Goal: Task Accomplishment & Management: Complete application form

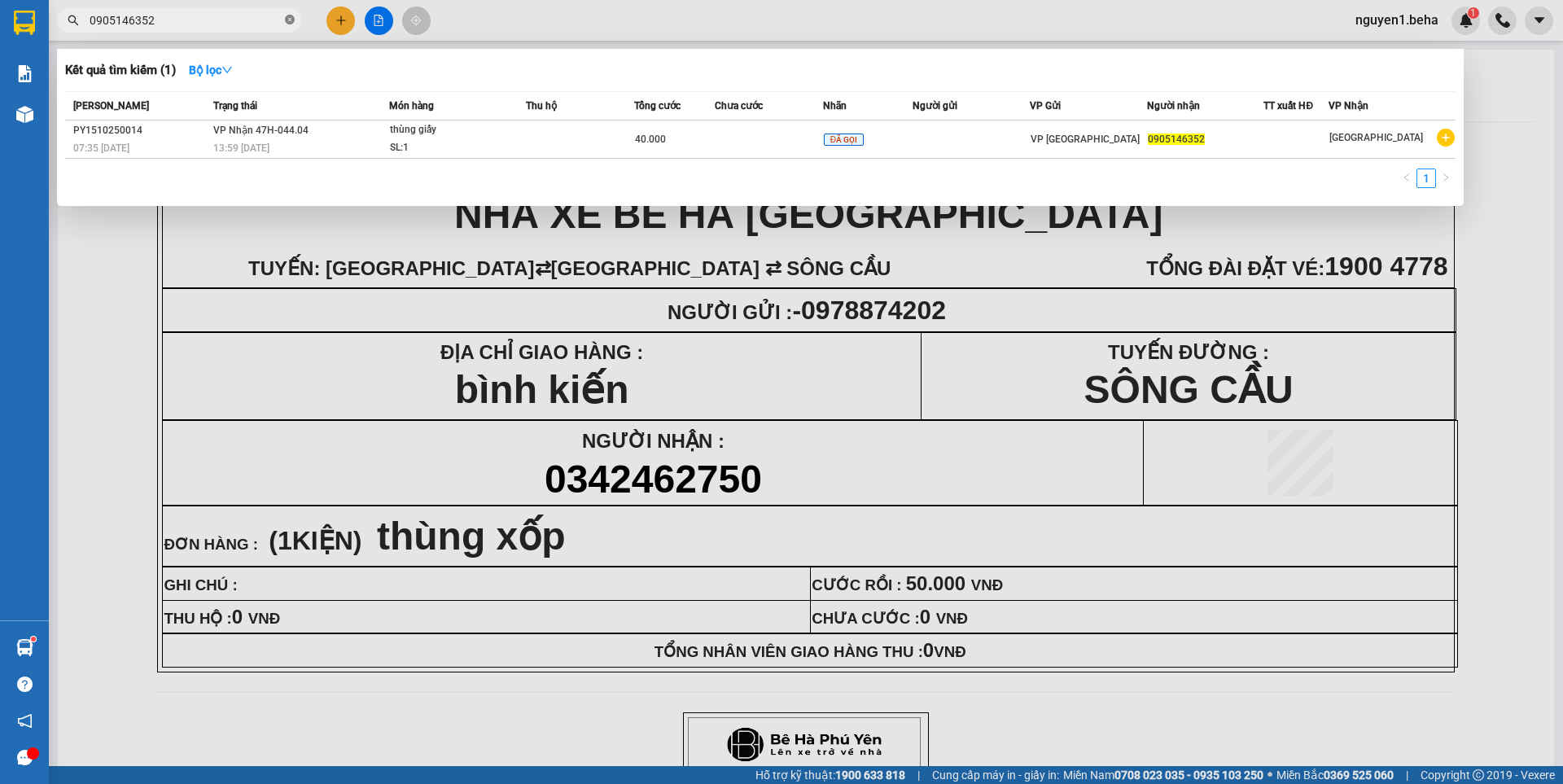
click at [290, 21] on icon "close-circle" at bounding box center [290, 19] width 10 height 10
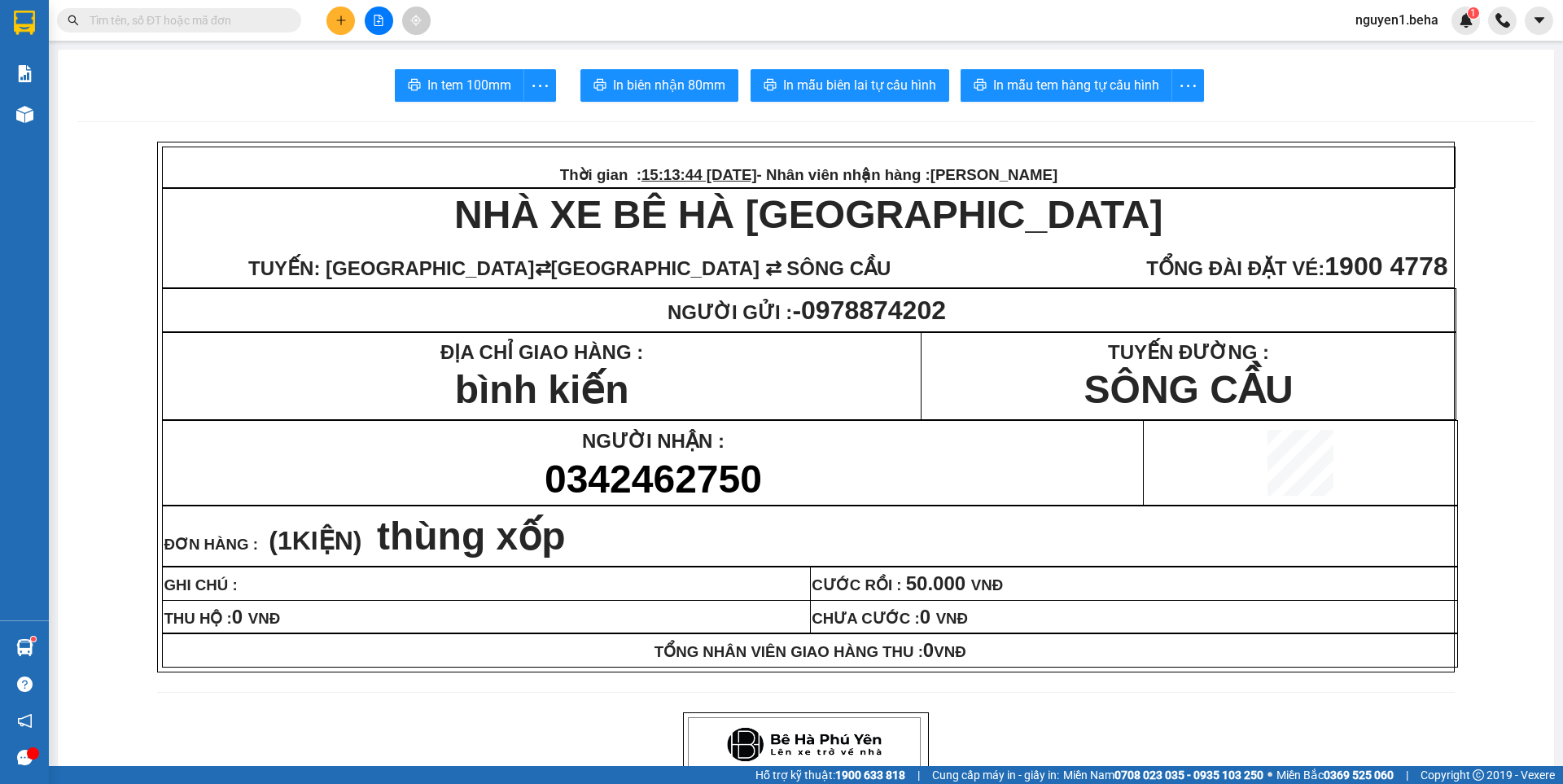
click at [253, 24] on input "text" at bounding box center [185, 21] width 192 height 18
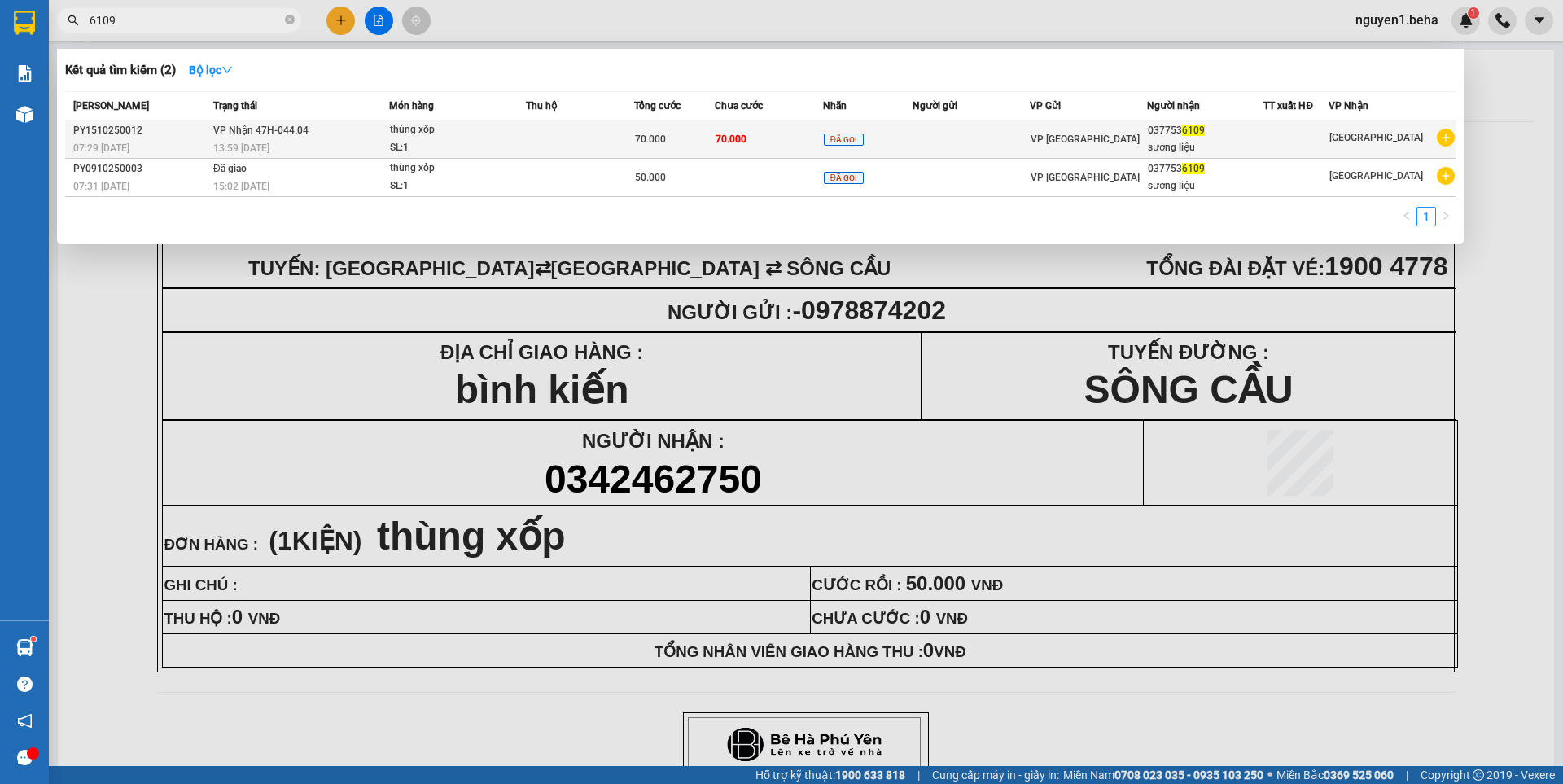
type input "6109"
click at [567, 152] on td at bounding box center [579, 139] width 108 height 38
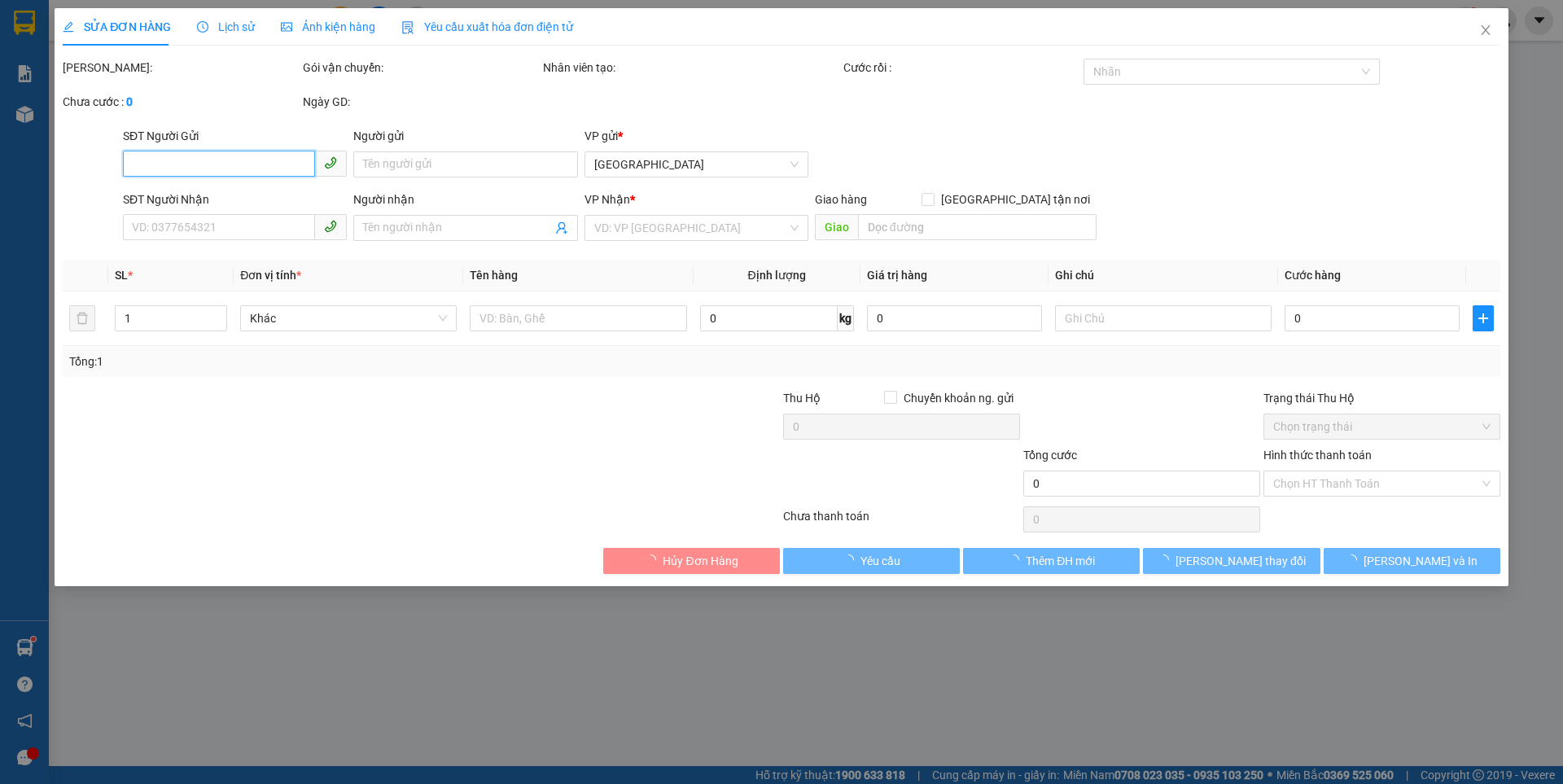
type input "0377536109"
type input "sương liệu"
type input "70.000"
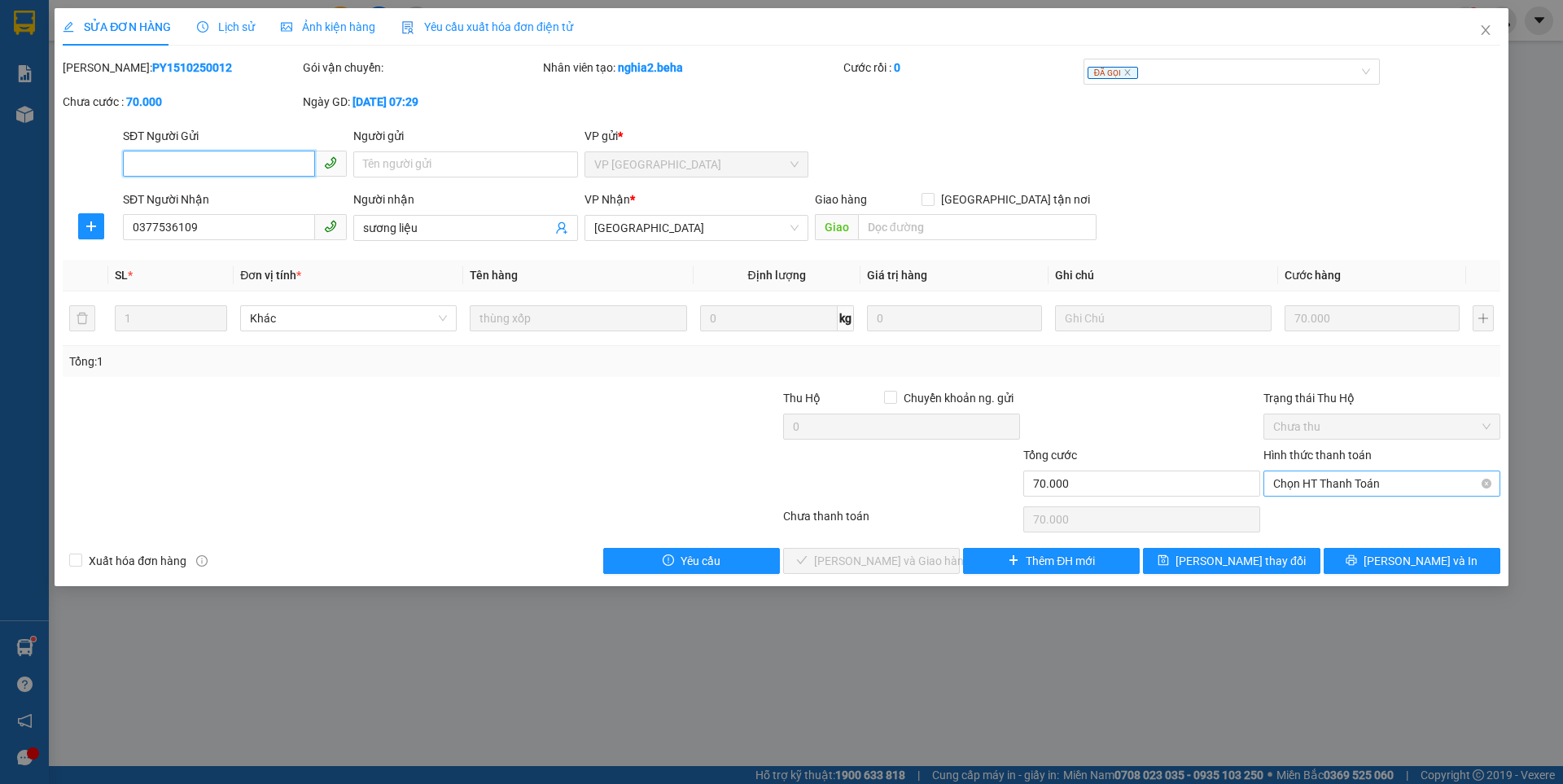
click at [1331, 481] on span "Chọn HT Thanh Toán" at bounding box center [1382, 483] width 218 height 25
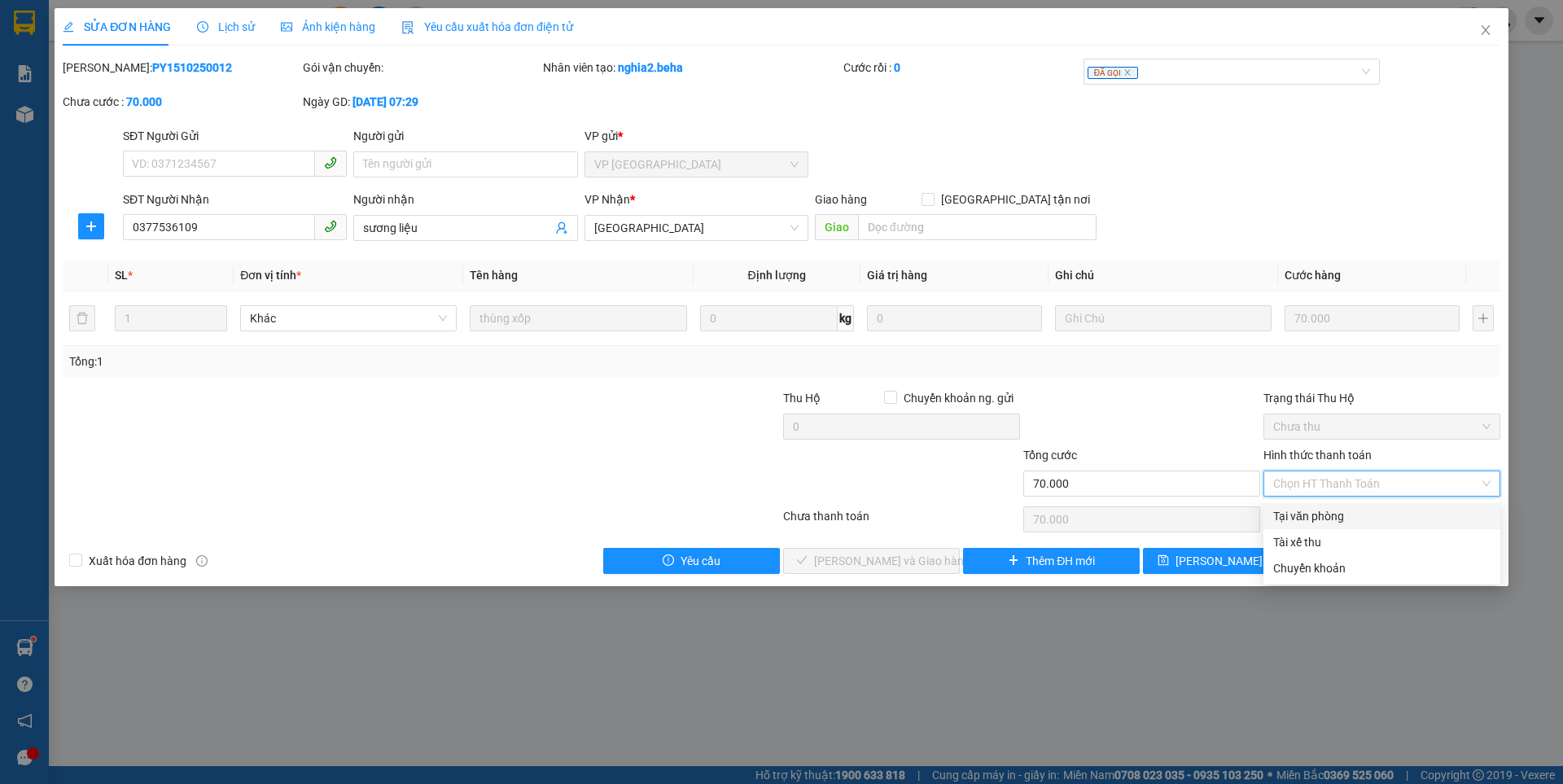
click at [1302, 515] on div "Tại văn phòng" at bounding box center [1382, 516] width 218 height 18
type input "0"
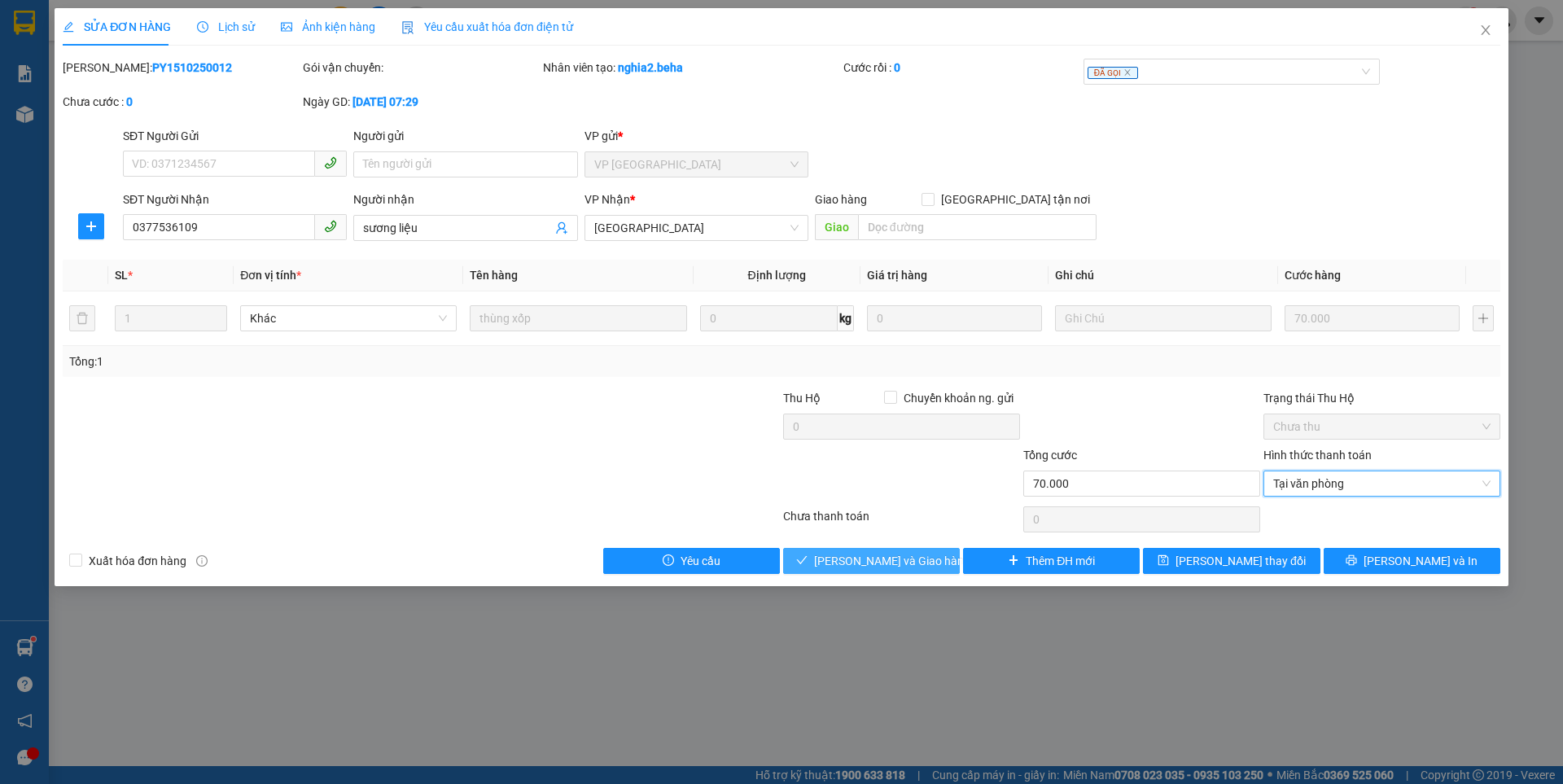
click at [915, 559] on span "[PERSON_NAME] và Giao hàng" at bounding box center [893, 561] width 157 height 18
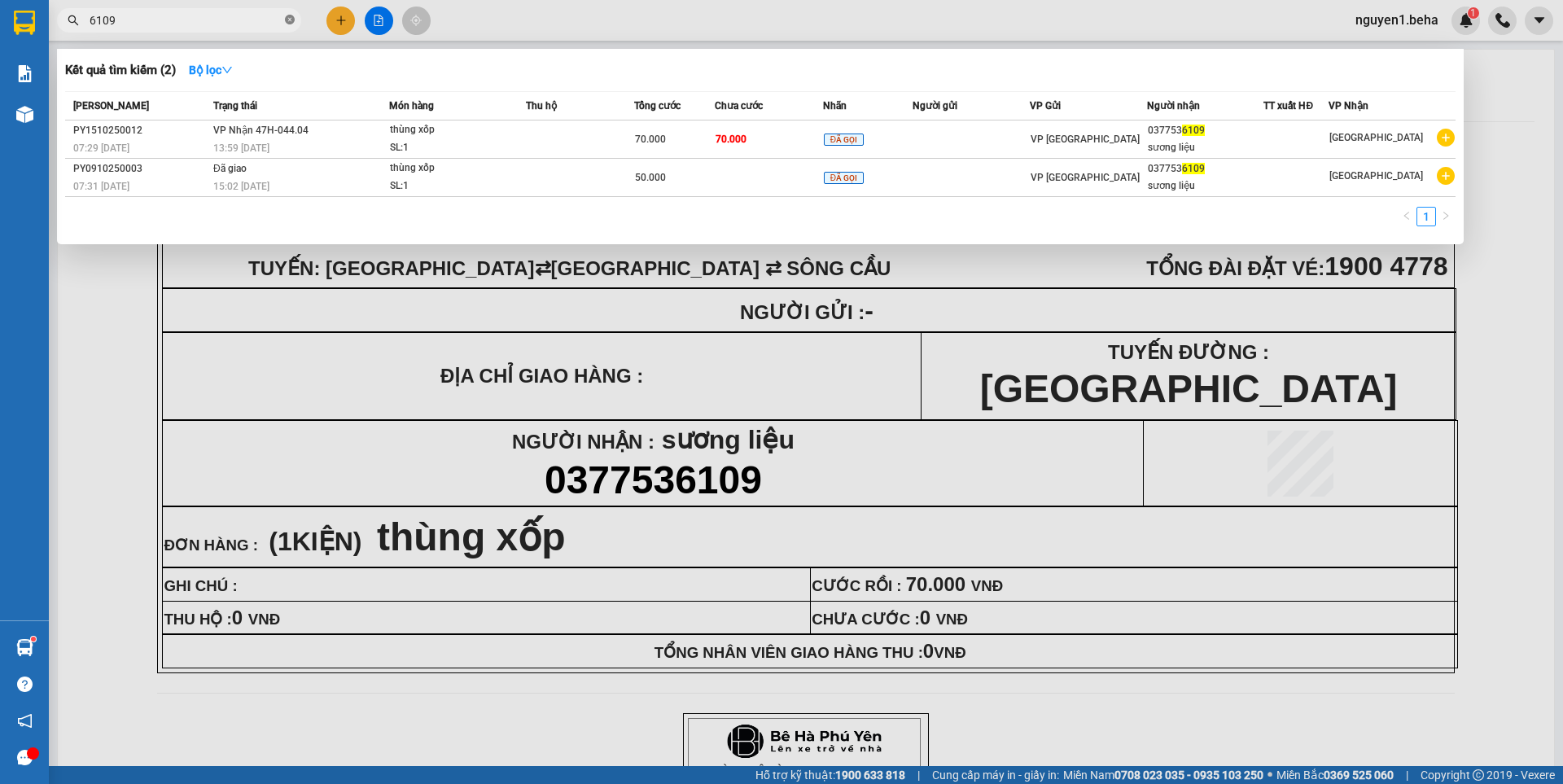
click at [291, 16] on icon "close-circle" at bounding box center [290, 19] width 10 height 10
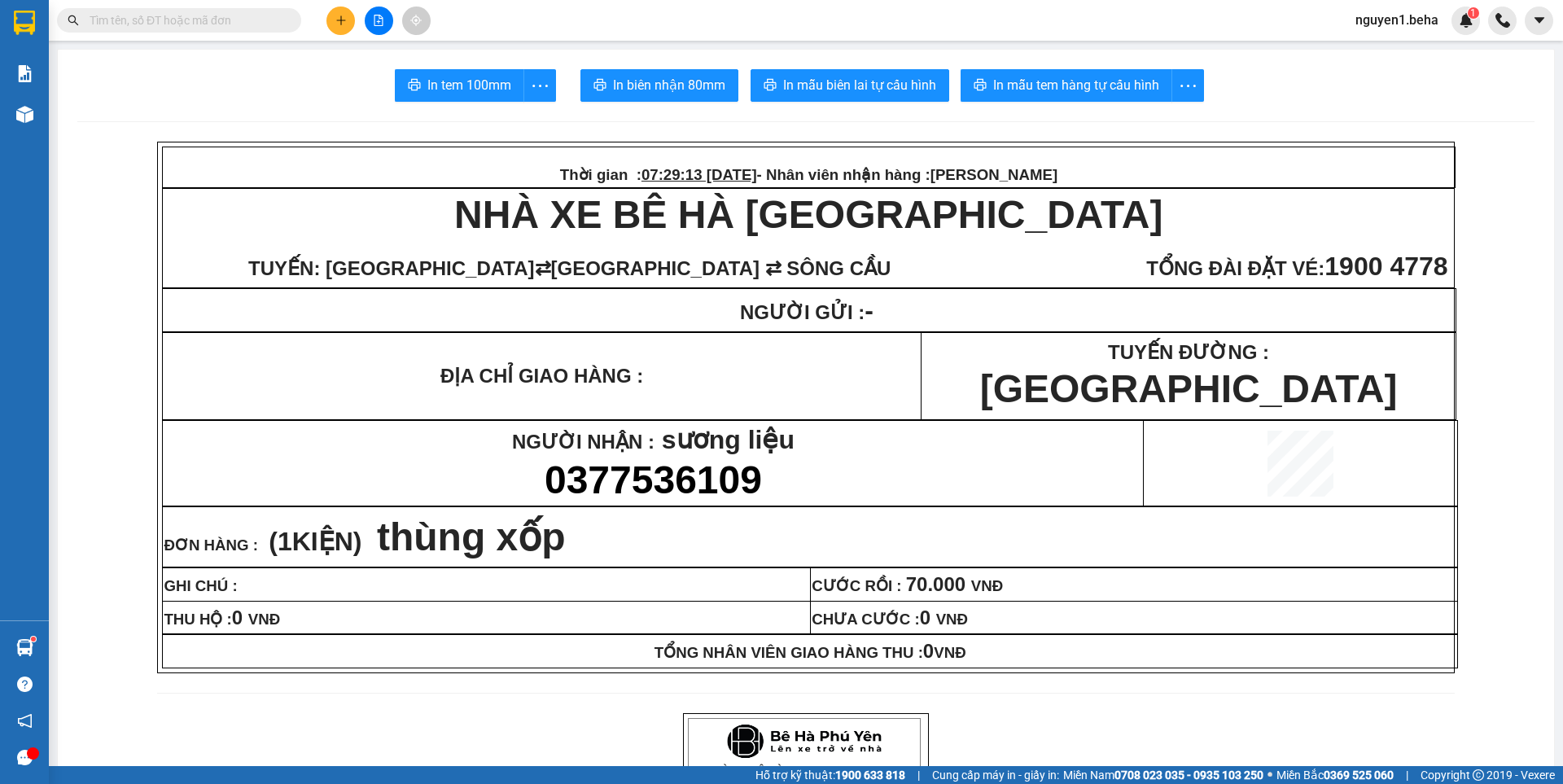
click at [273, 20] on input "text" at bounding box center [185, 21] width 192 height 18
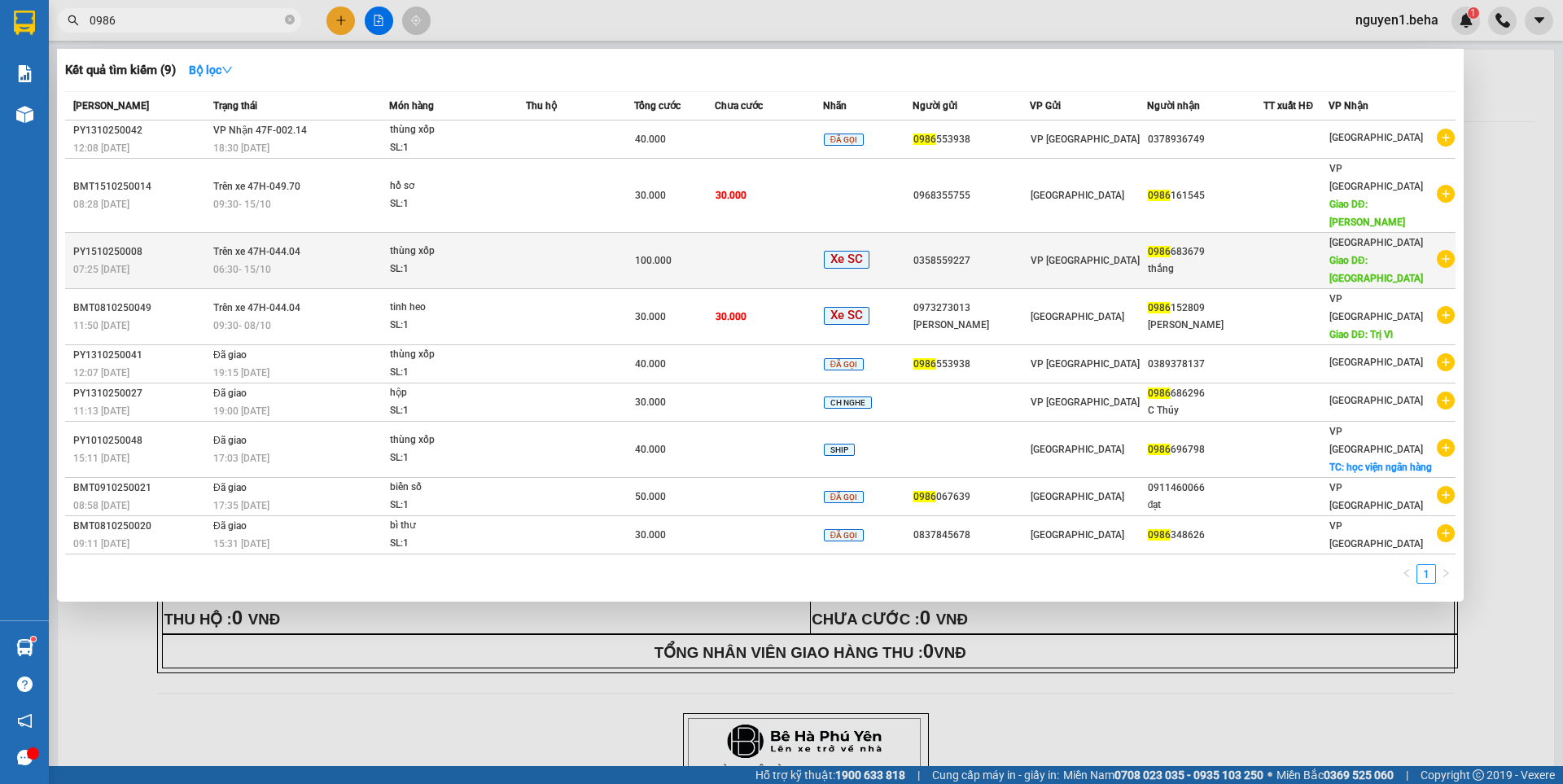
type input "0986"
click at [450, 242] on div "thùng xốp" at bounding box center [451, 251] width 122 height 18
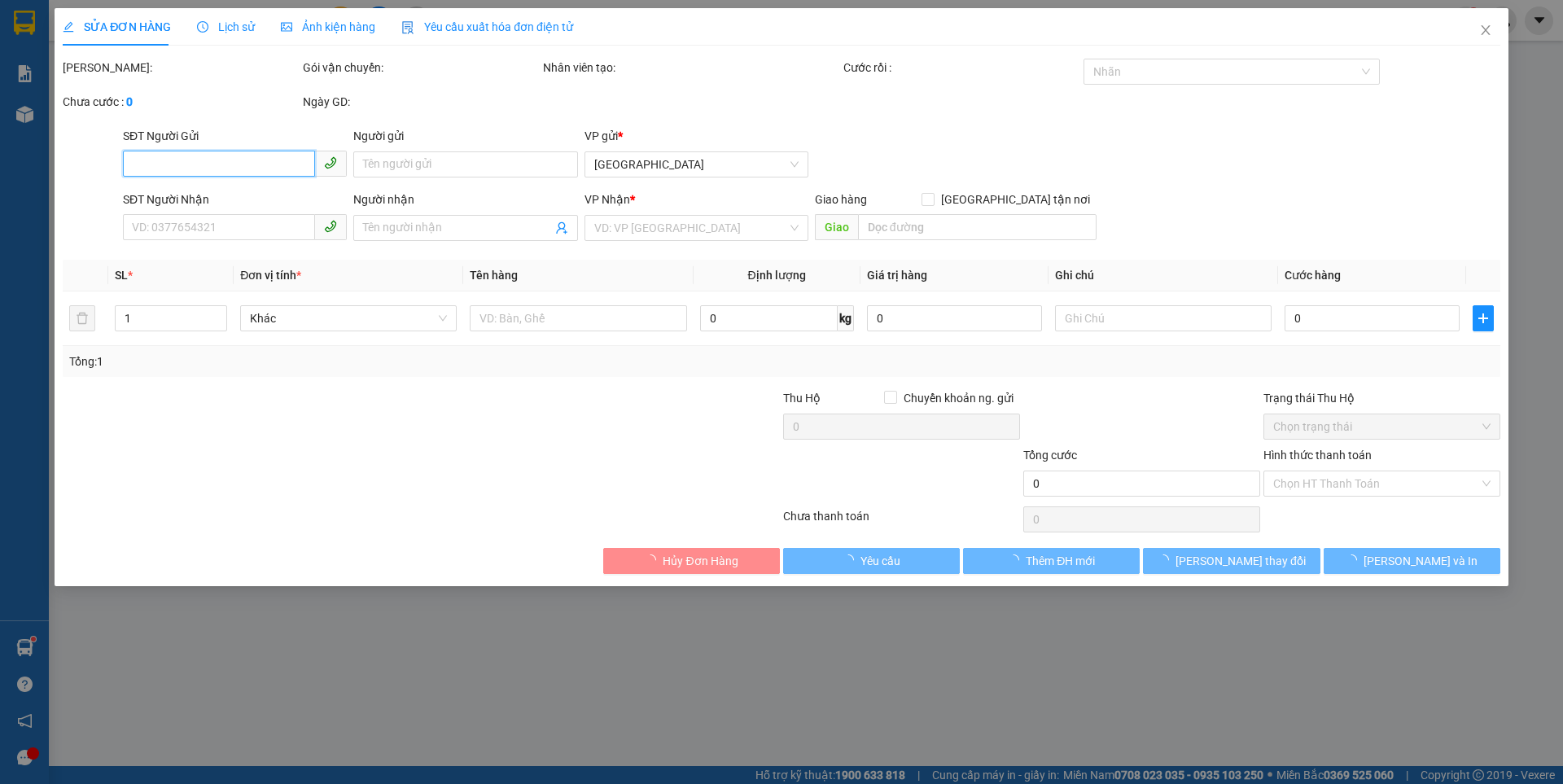
type input "0358559227"
type input "0986683679"
type input "thắng"
type input "ngã 3 hòa bình"
type input "100.000"
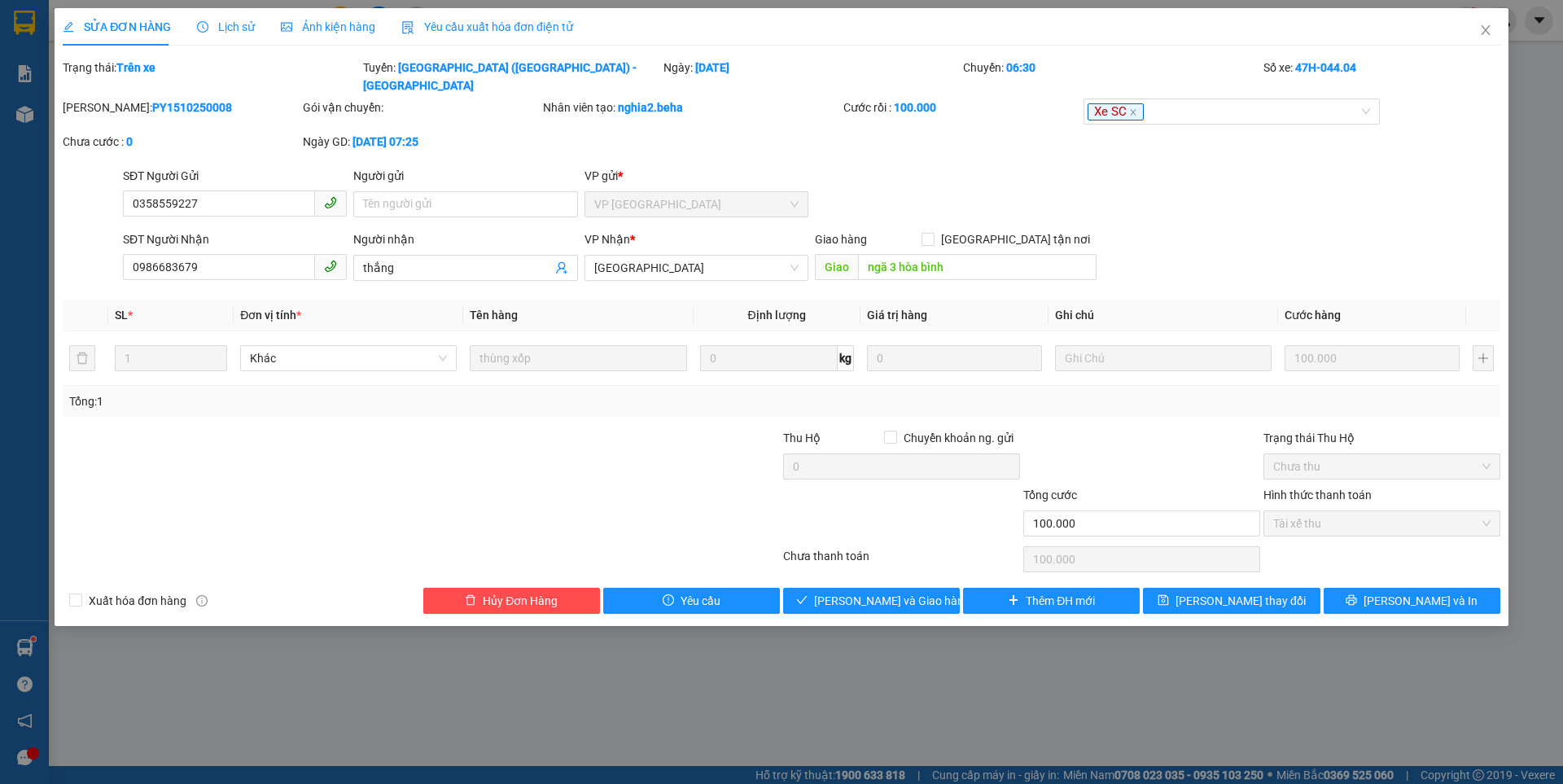
click at [347, 27] on span "Ảnh kiện hàng" at bounding box center [328, 26] width 95 height 13
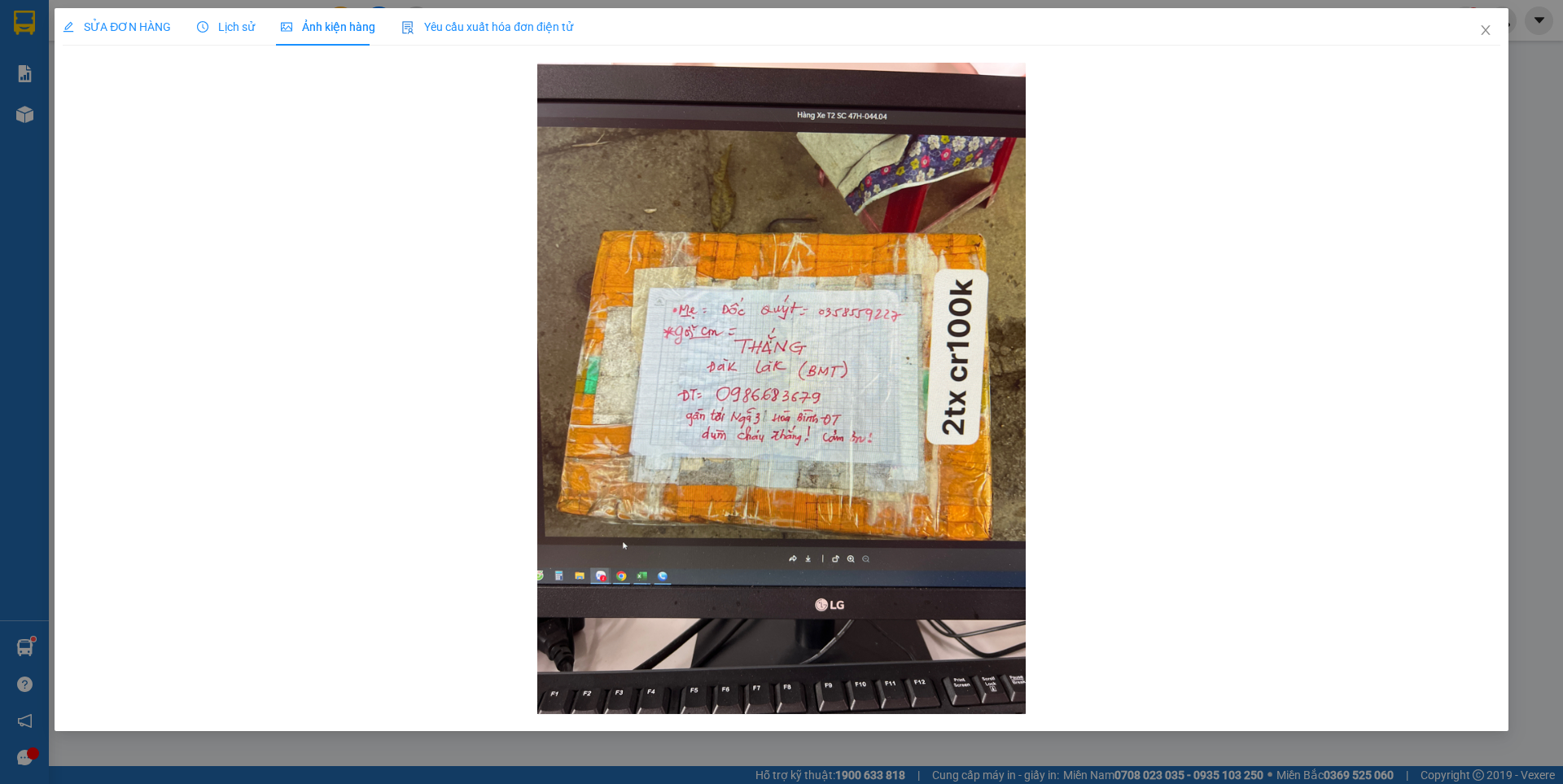
click at [117, 25] on span "SỬA ĐƠN HÀNG" at bounding box center [117, 26] width 108 height 13
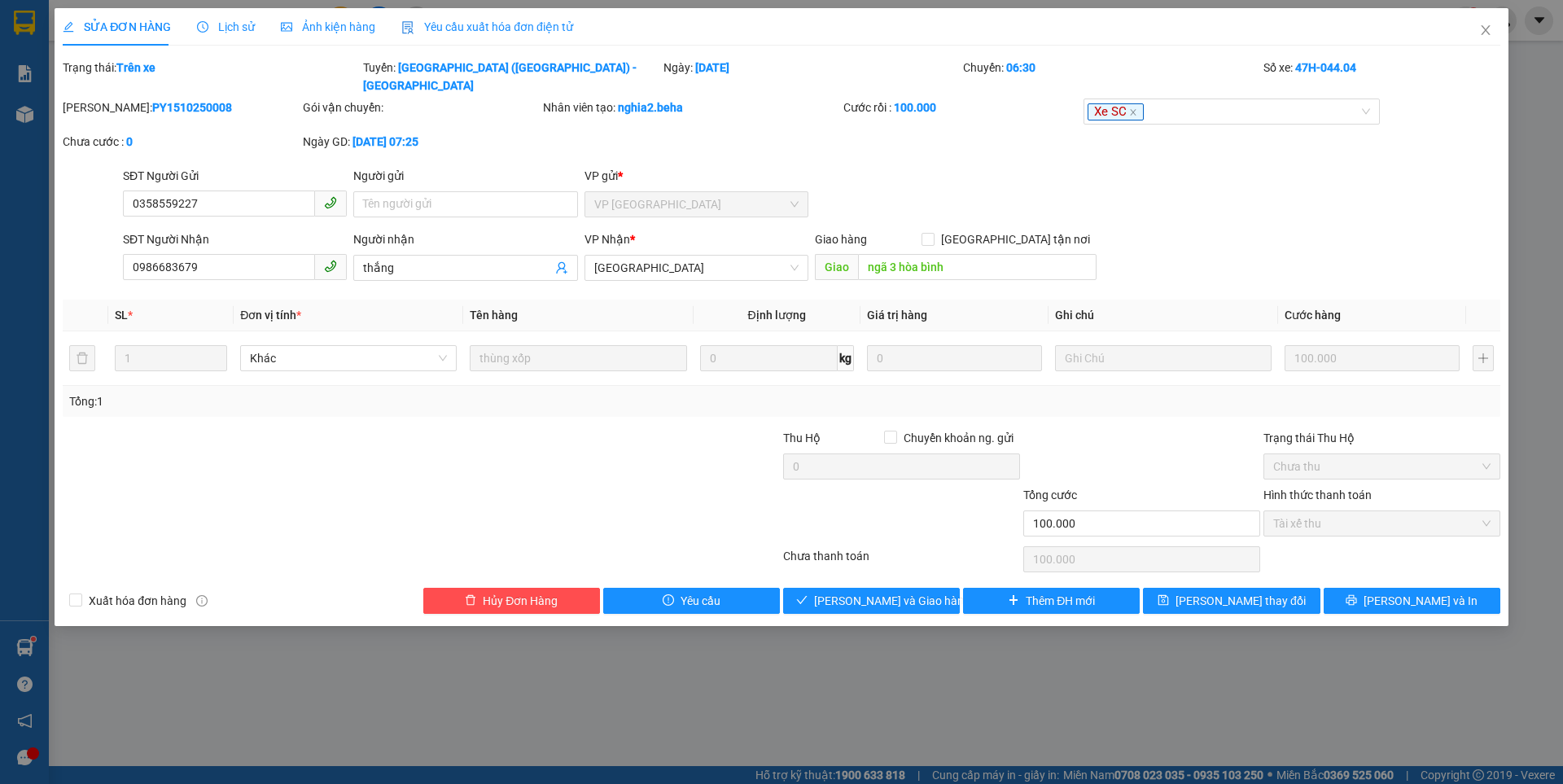
click at [352, 32] on span "Ảnh kiện hàng" at bounding box center [328, 26] width 95 height 13
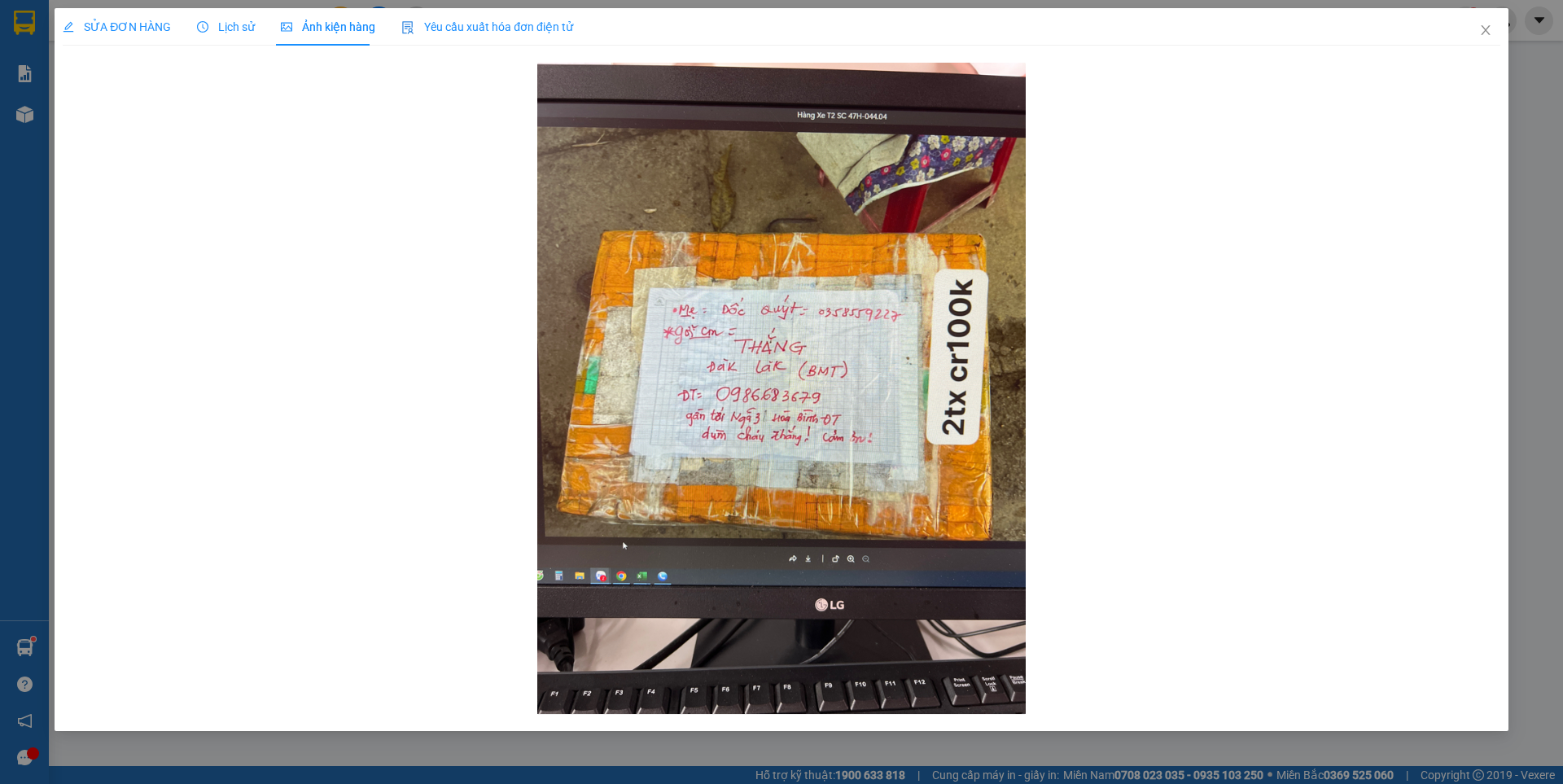
click at [128, 15] on div "SỬA ĐƠN HÀNG" at bounding box center [117, 26] width 108 height 37
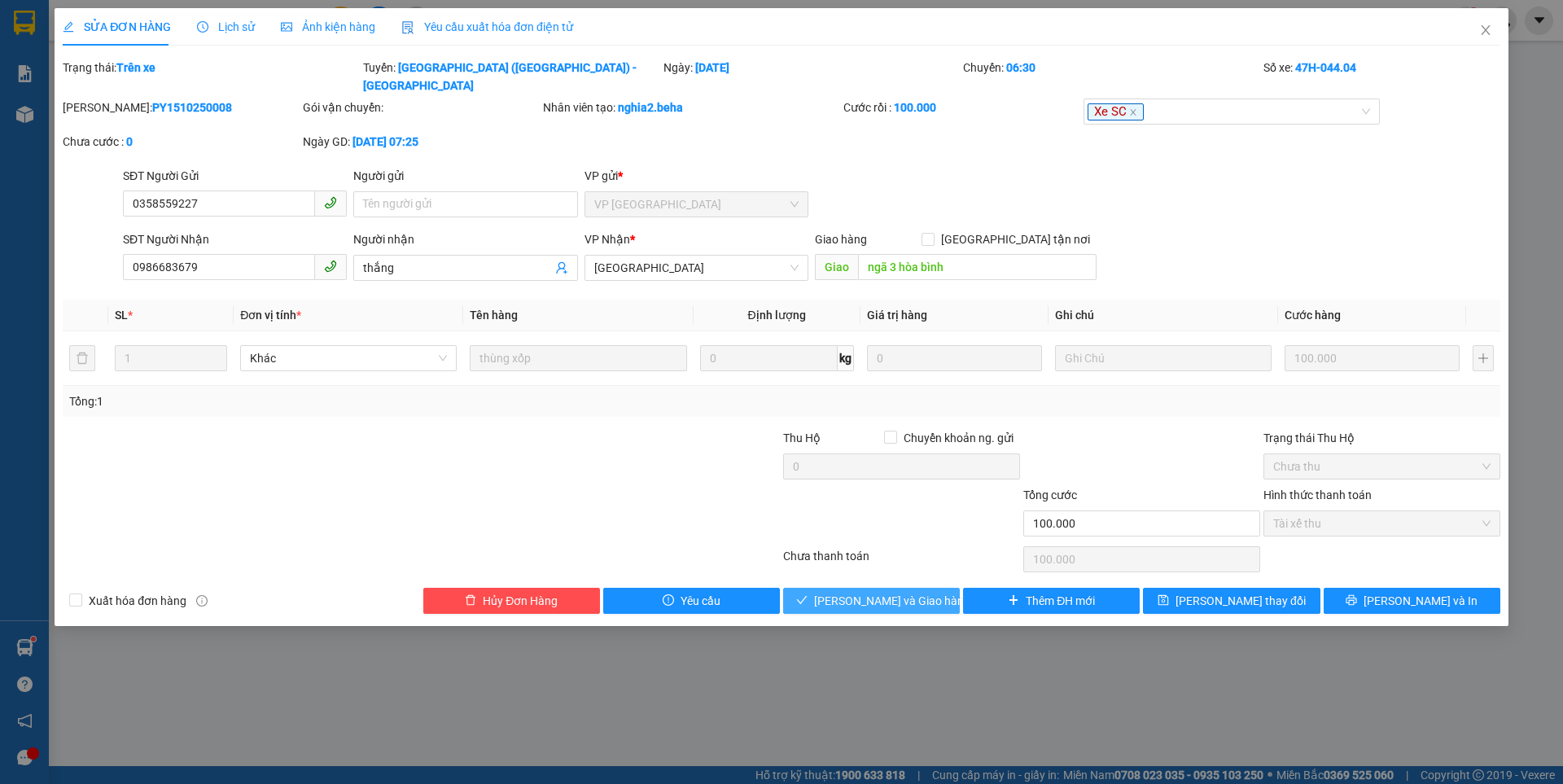
click at [856, 592] on span "[PERSON_NAME] và Giao hàng" at bounding box center [893, 601] width 157 height 18
type input "0"
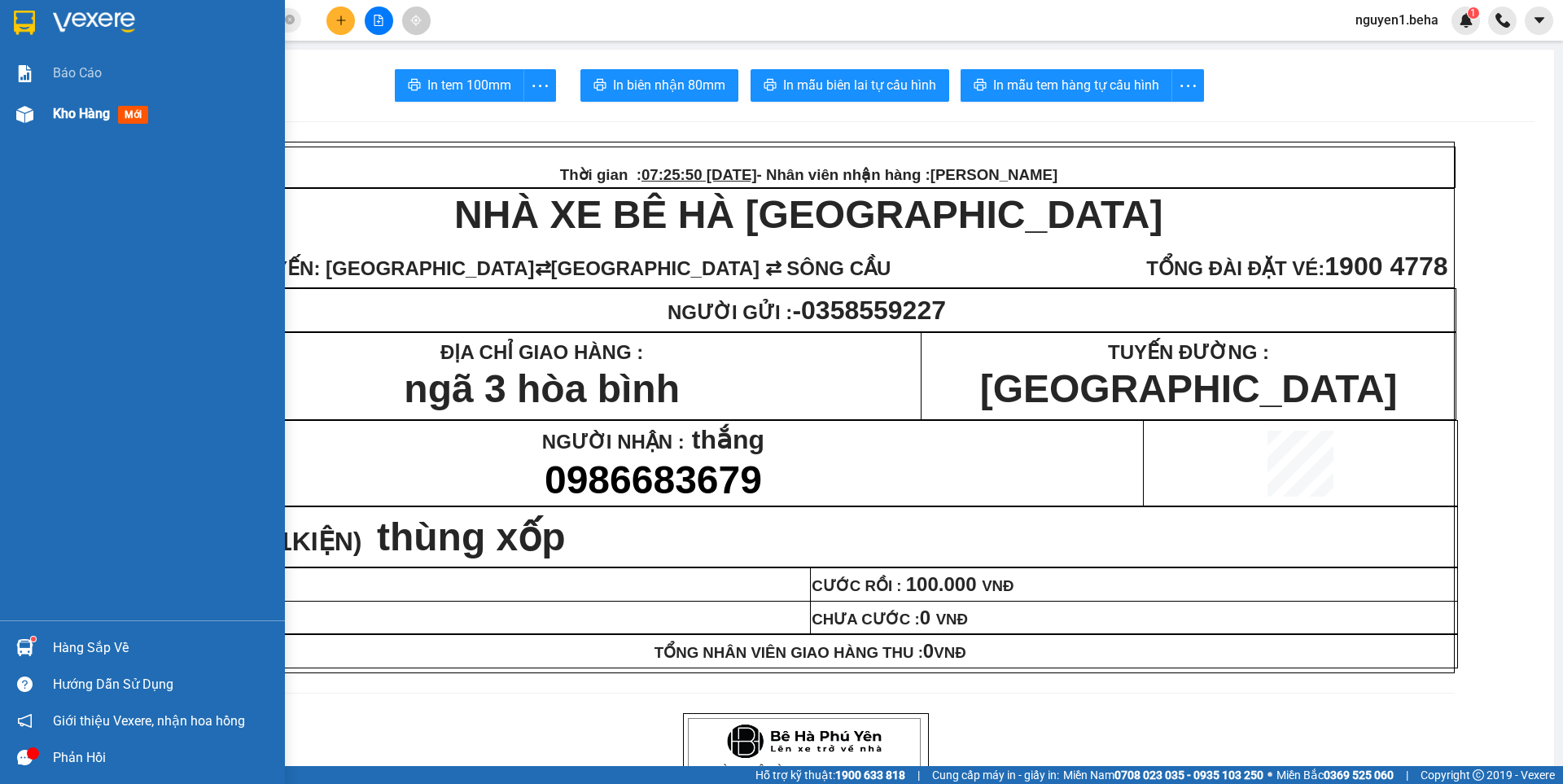
click at [21, 114] on img at bounding box center [25, 114] width 17 height 17
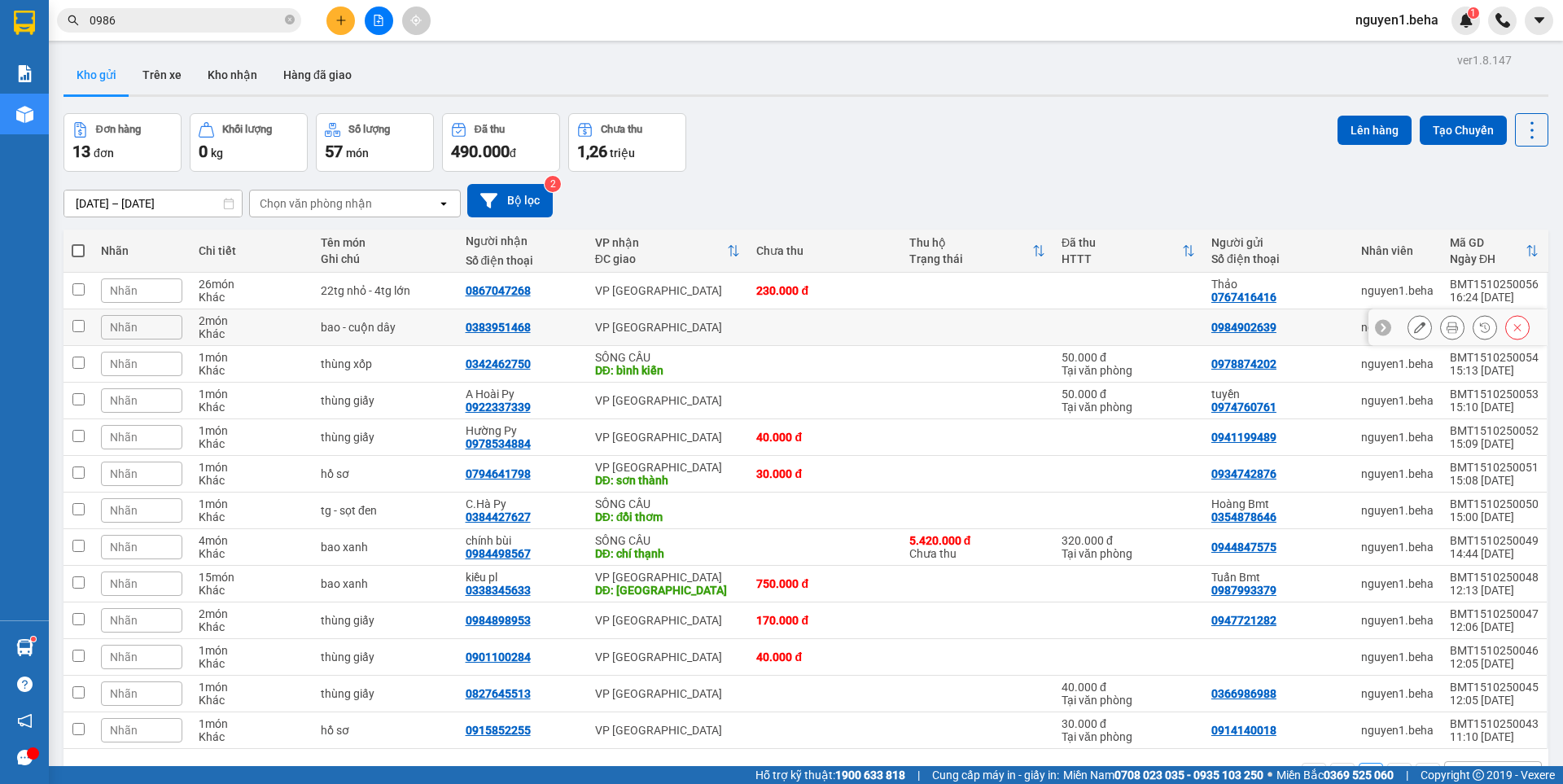
click at [1408, 330] on button at bounding box center [1419, 327] width 23 height 28
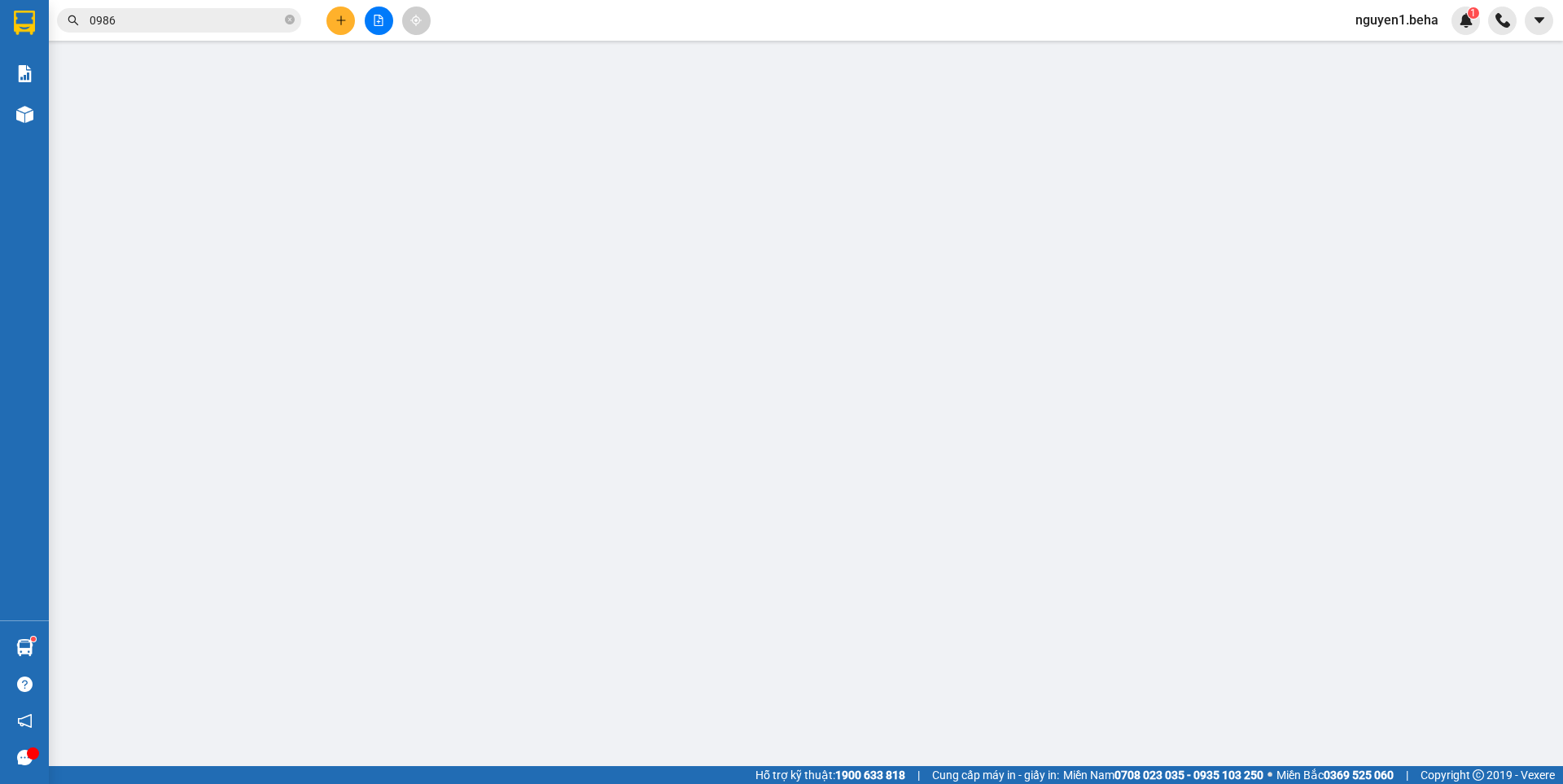
type input "0984902639"
type input "0383951468"
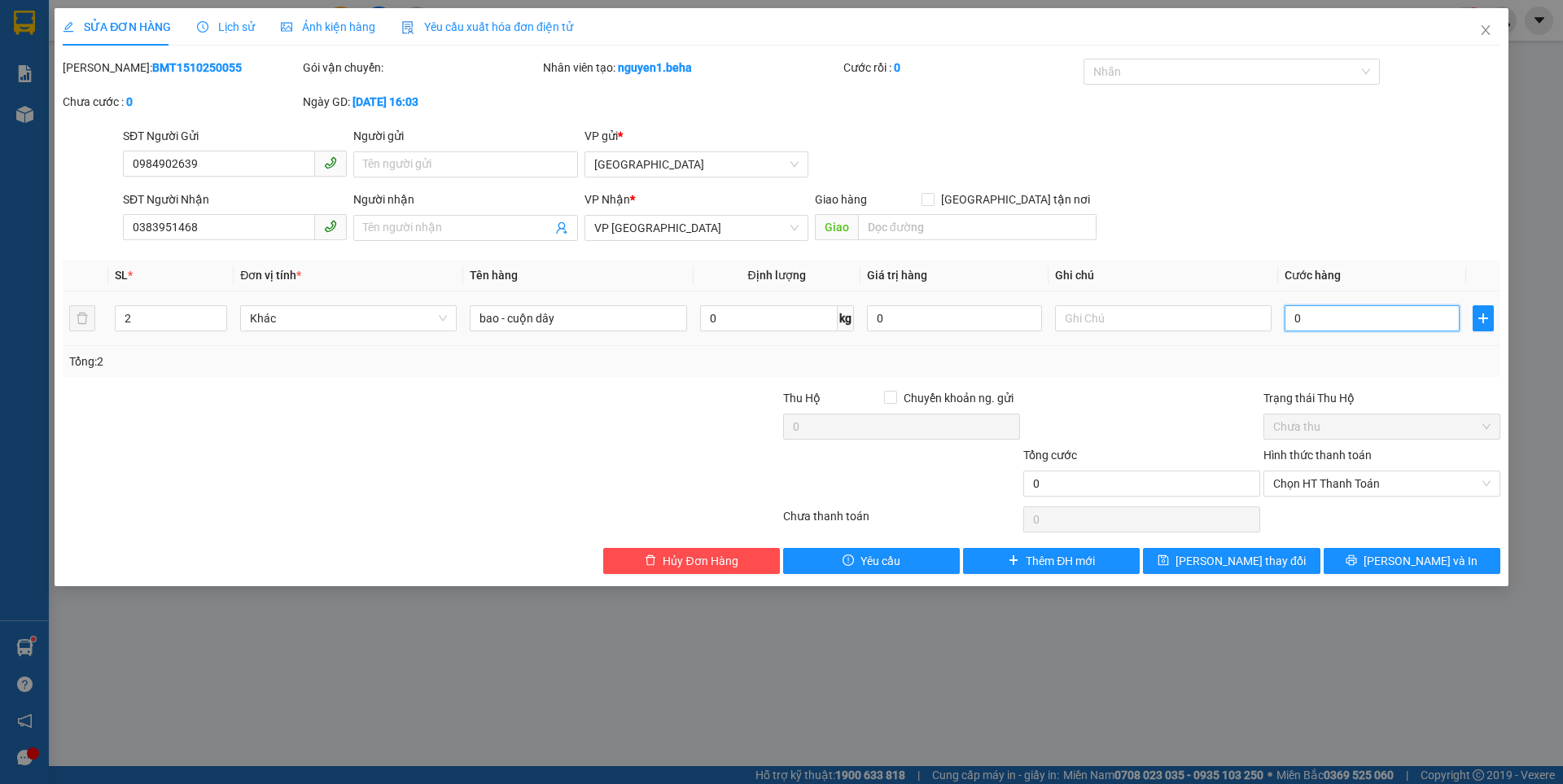
click at [1321, 321] on input "0" at bounding box center [1372, 318] width 175 height 26
type input "1"
type input "13"
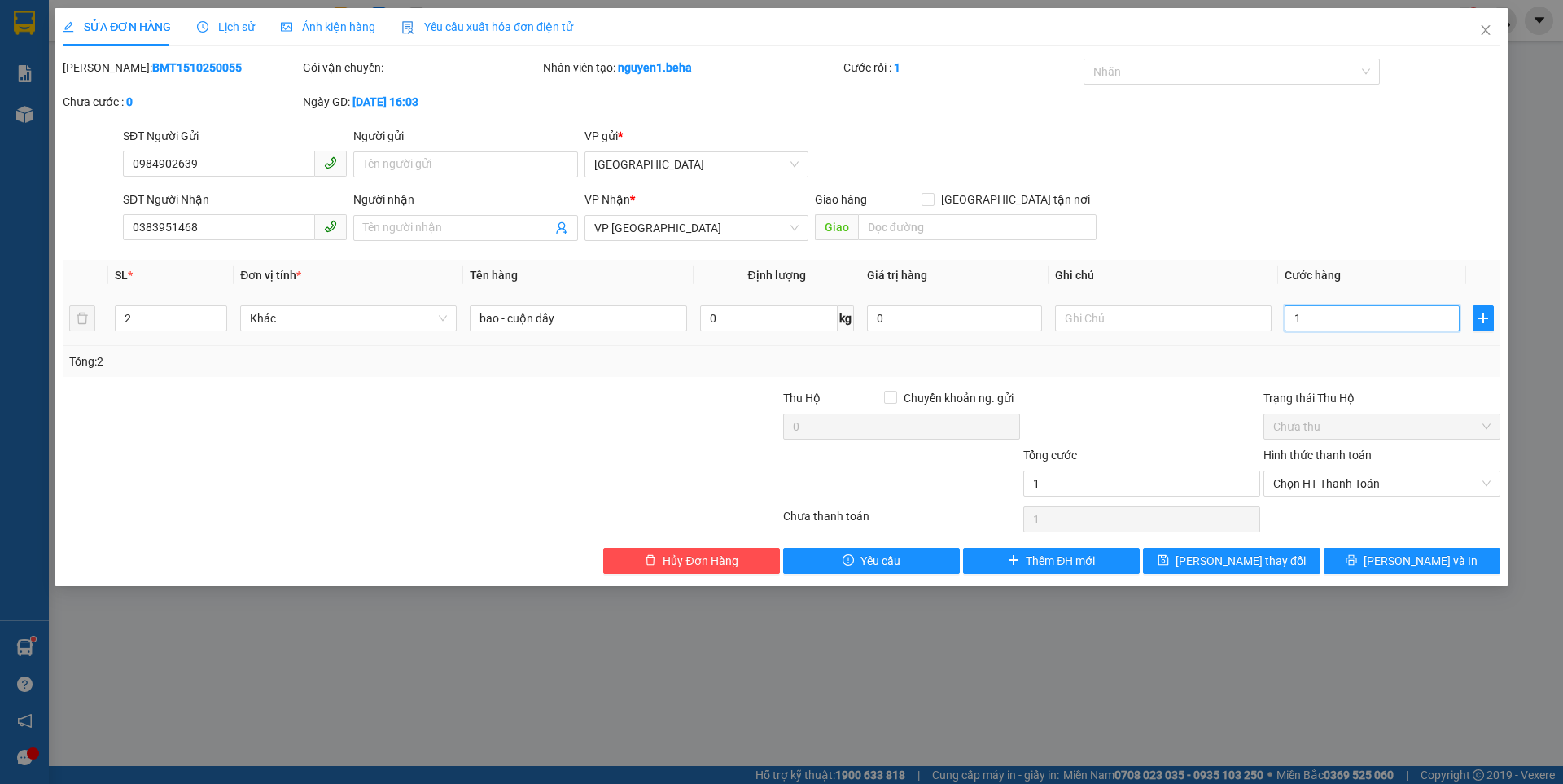
type input "13"
type input "130"
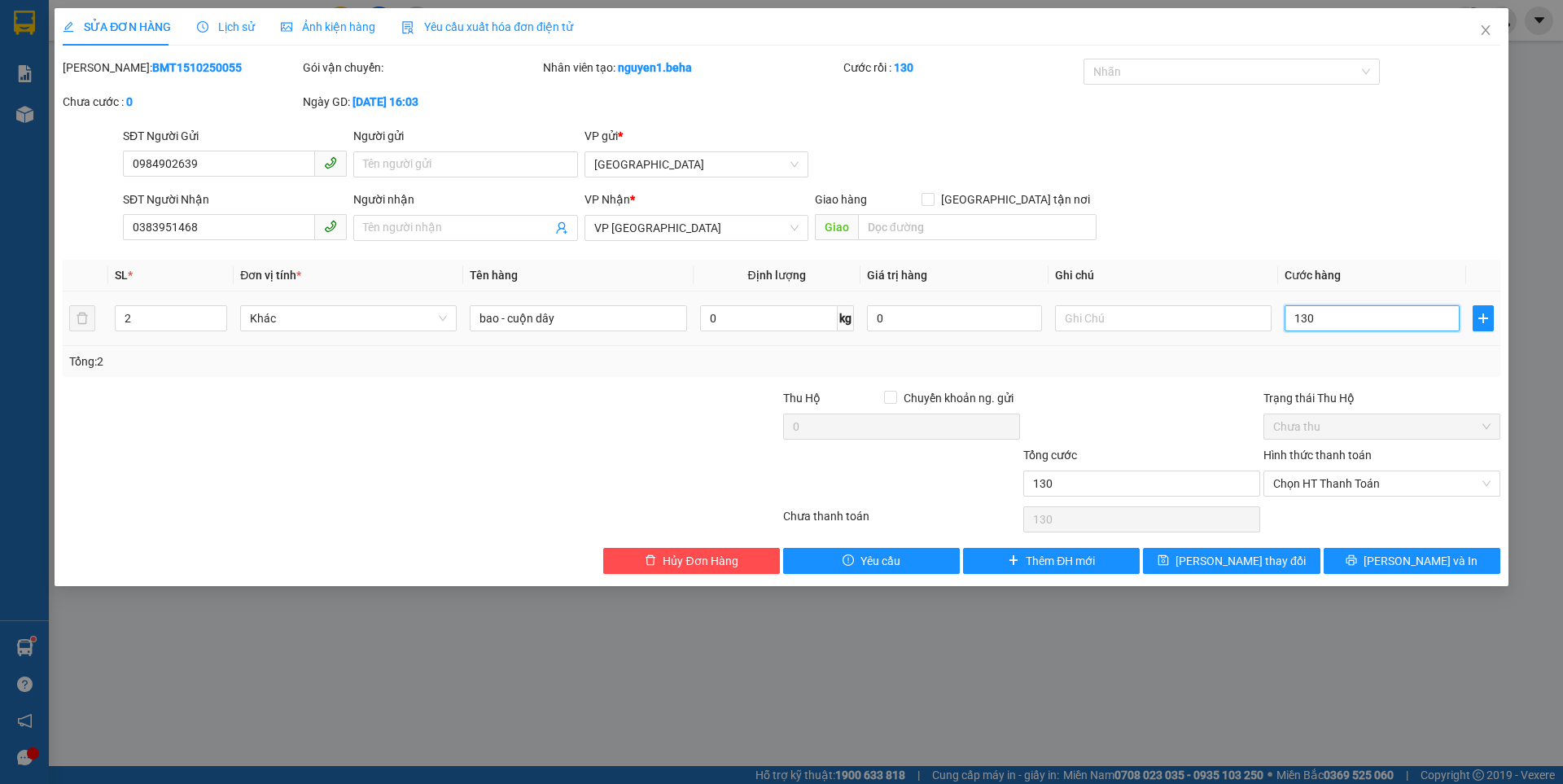
type input "13"
type input "1"
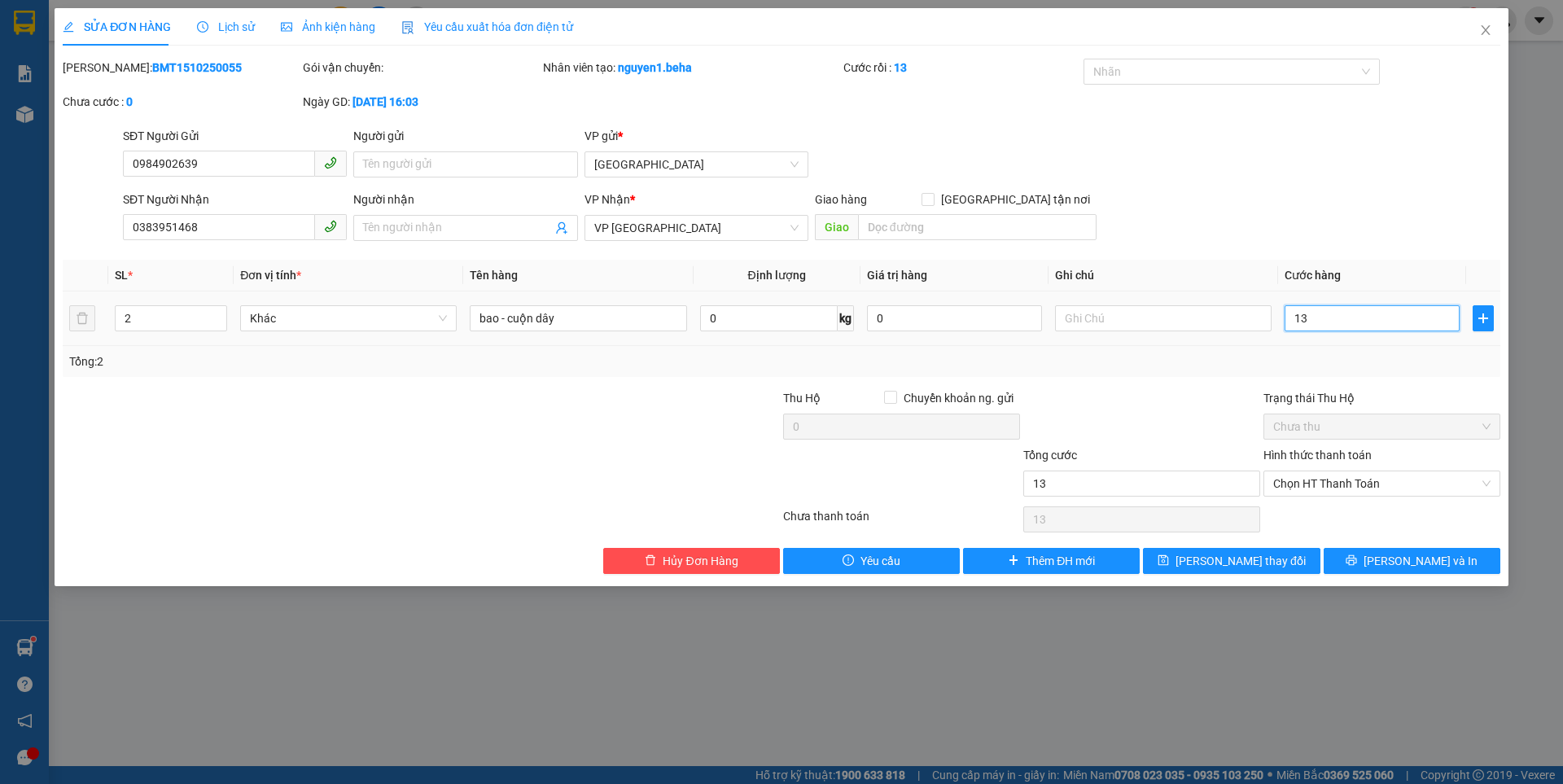
type input "1"
type input "0"
type input "1"
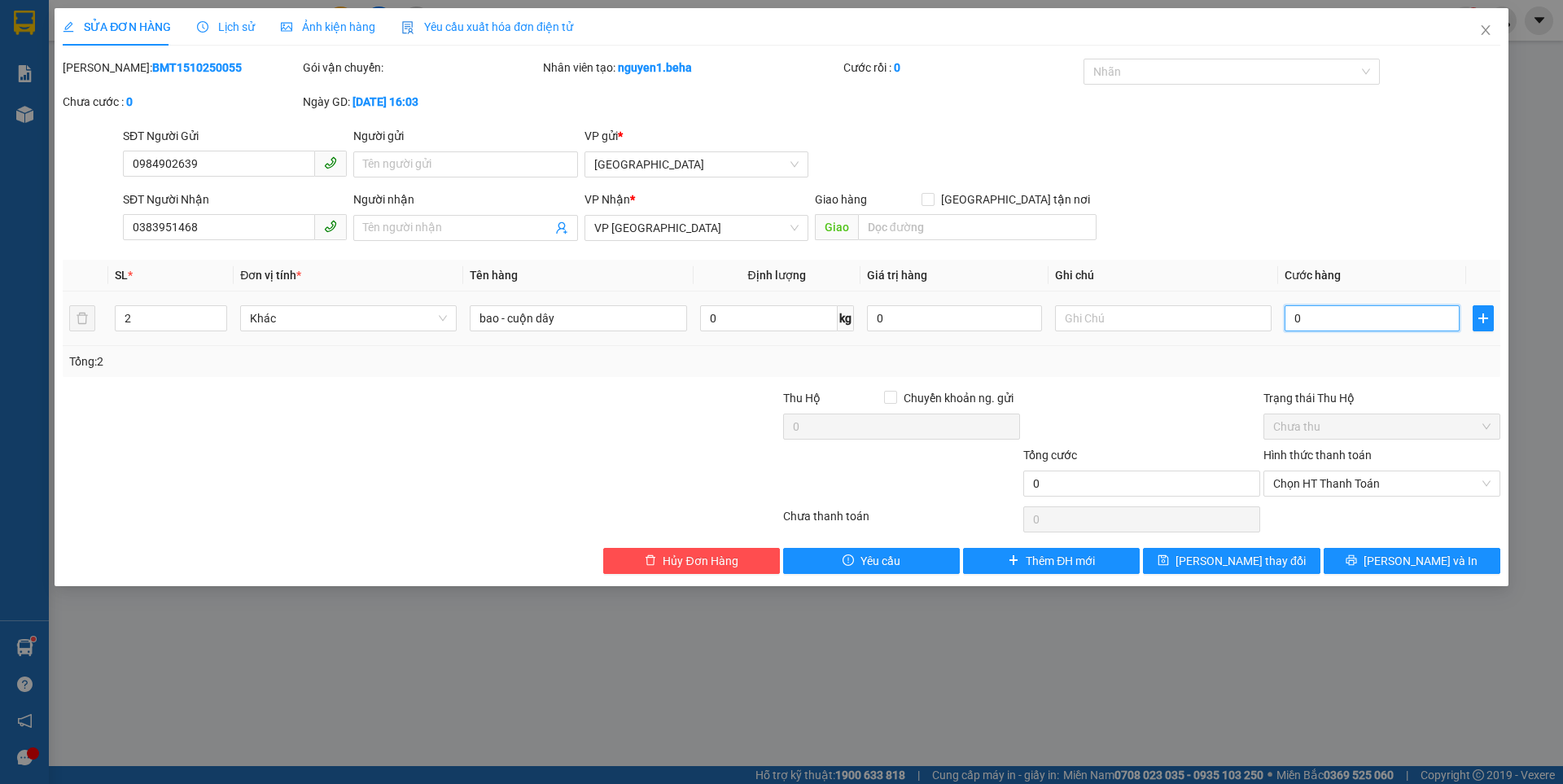
type input "1"
type input "01"
type input "15"
type input "015"
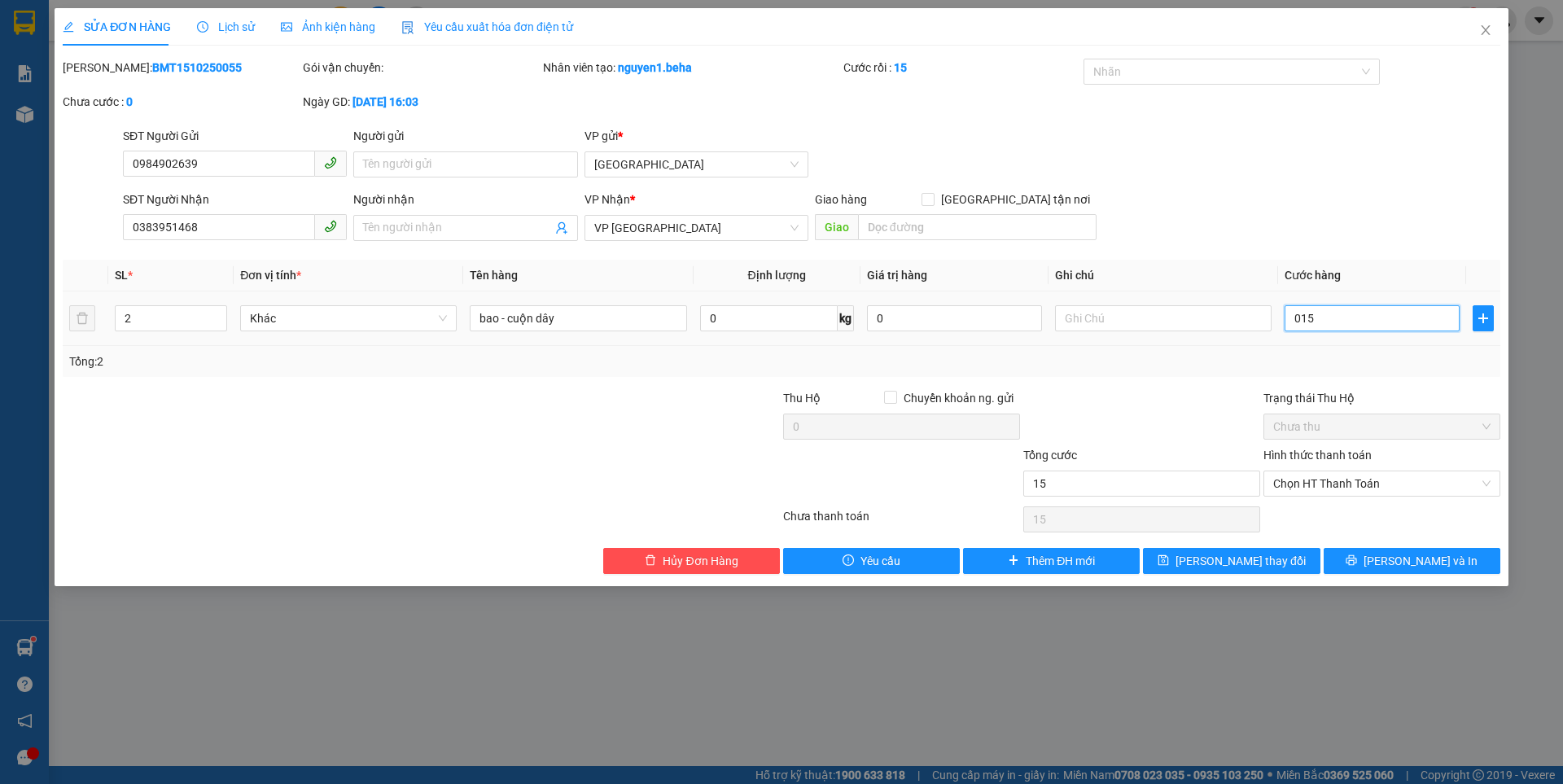
type input "150"
type input "0.150"
type input "150.000"
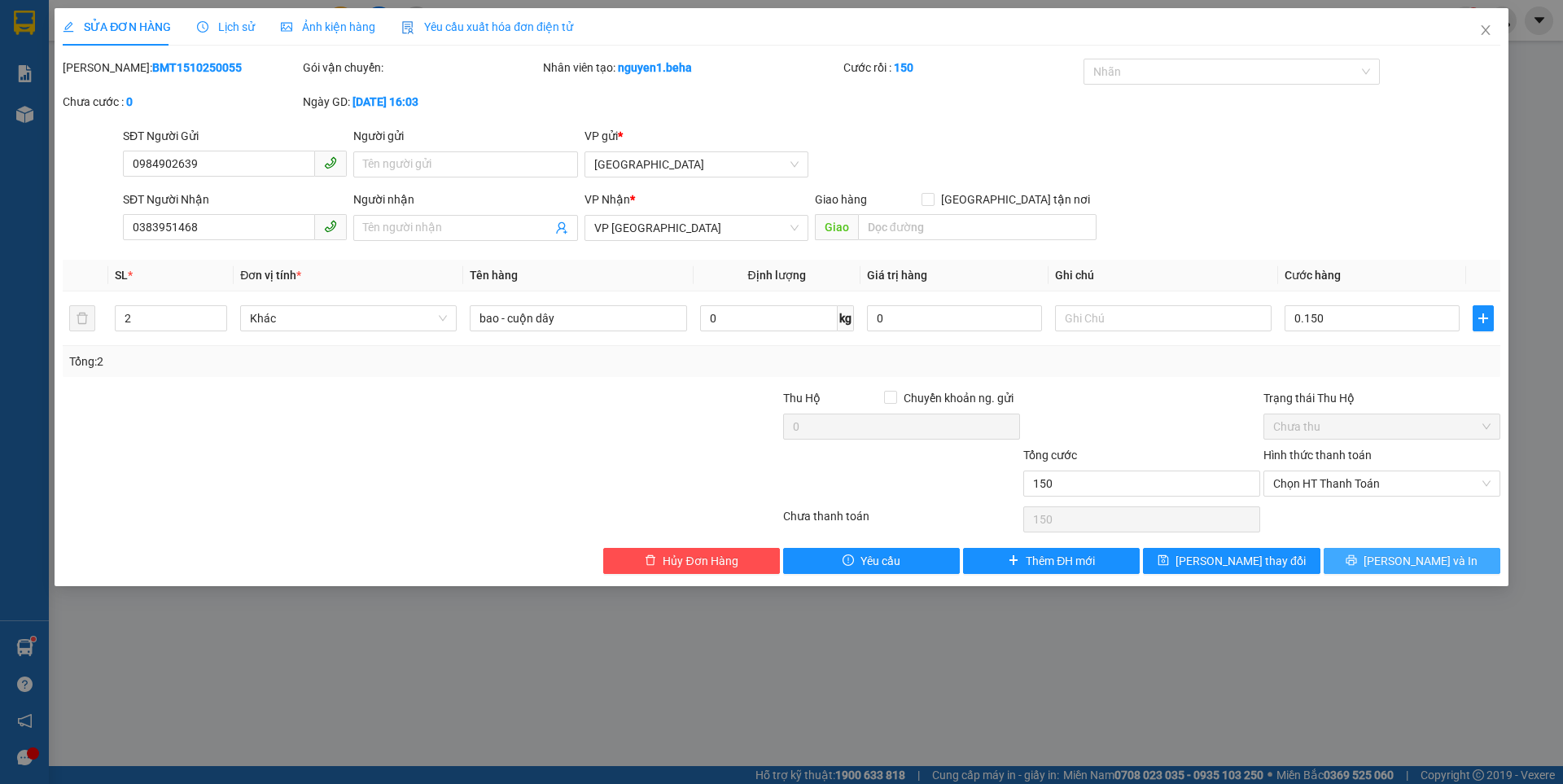
type input "150.000"
click at [1359, 554] on button "[PERSON_NAME] và In" at bounding box center [1412, 560] width 177 height 26
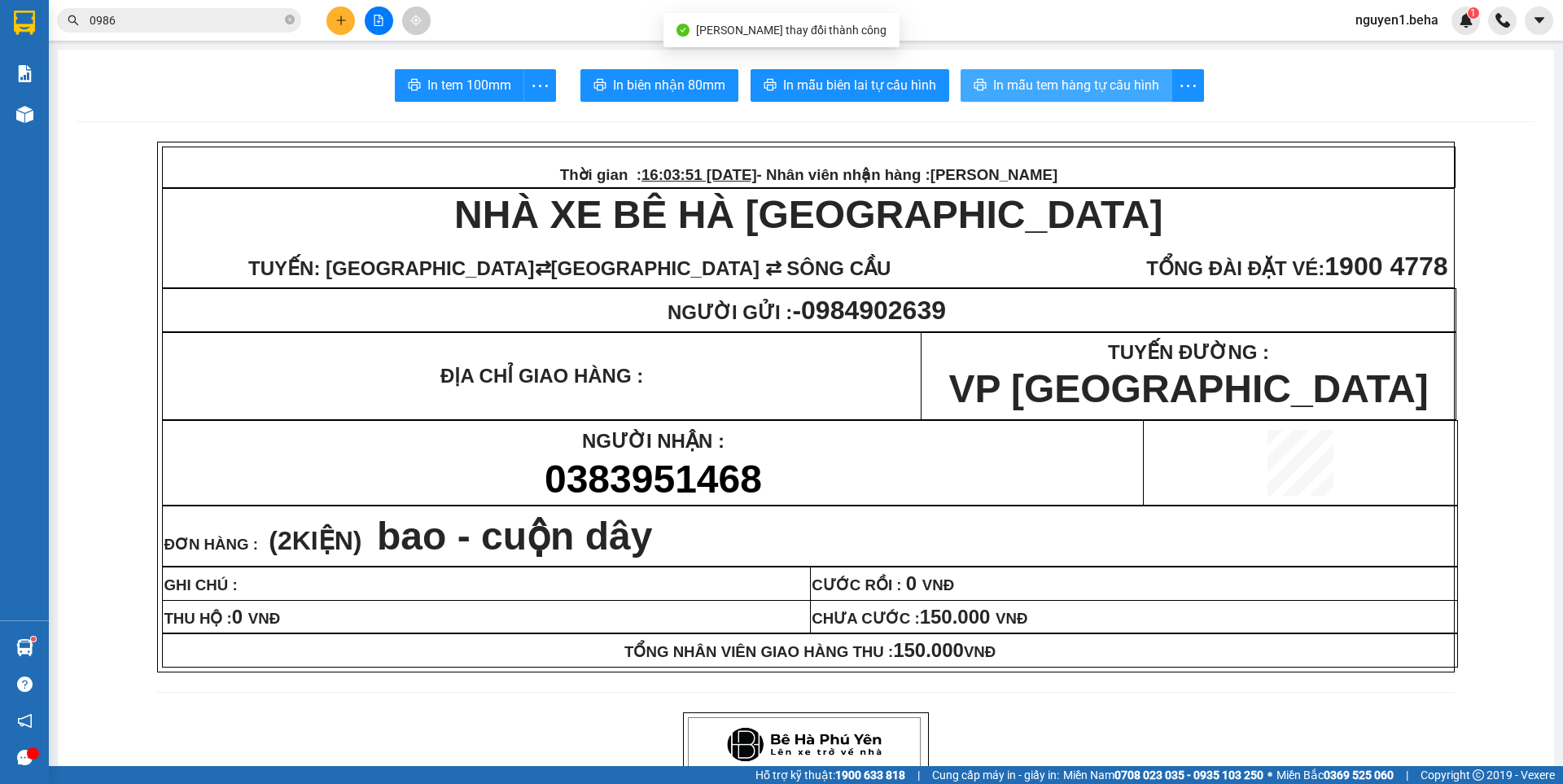
click at [1040, 71] on button "In mẫu tem hàng tự cấu hình" at bounding box center [1067, 86] width 211 height 33
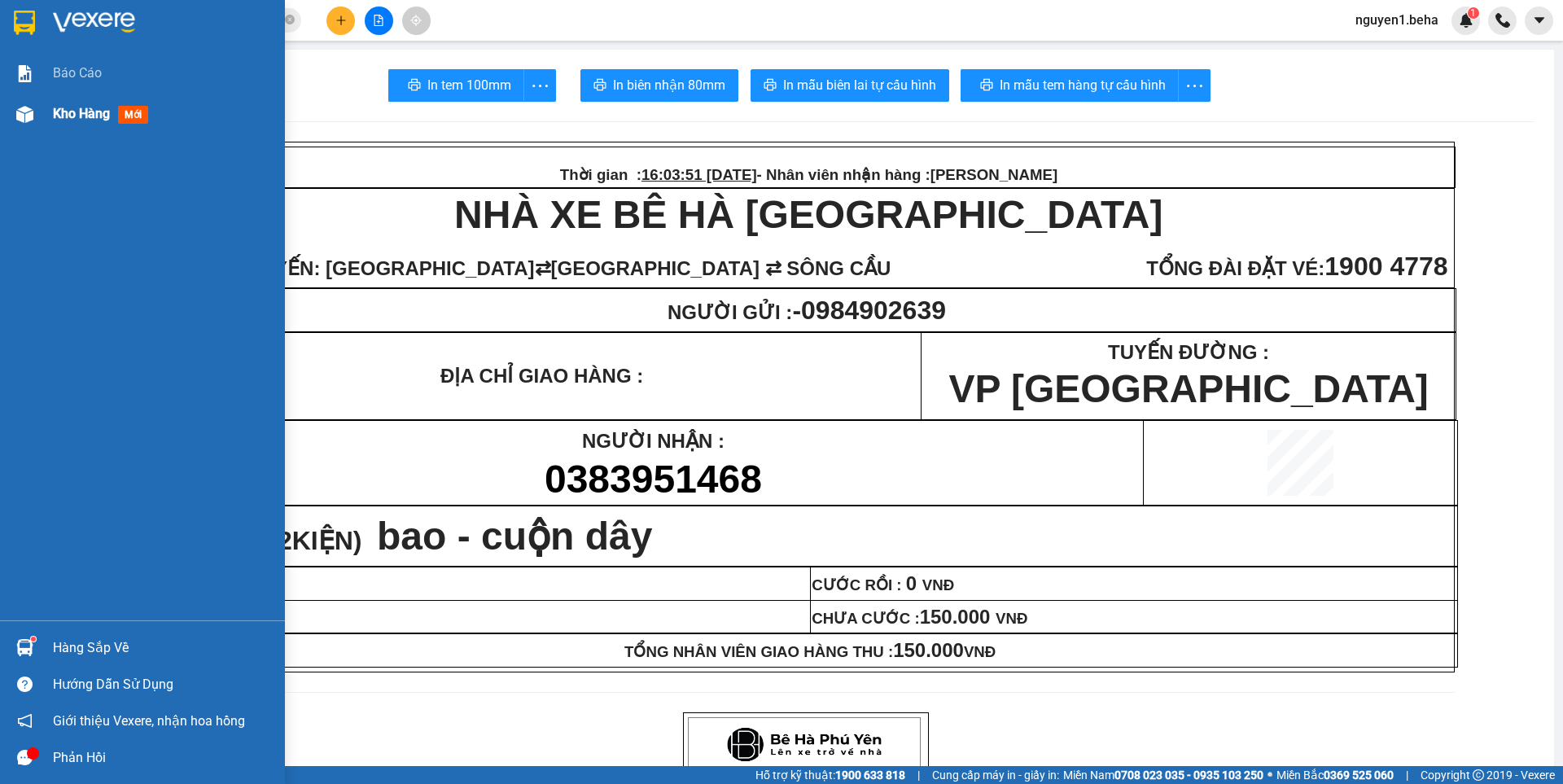
click at [19, 117] on img at bounding box center [25, 114] width 17 height 17
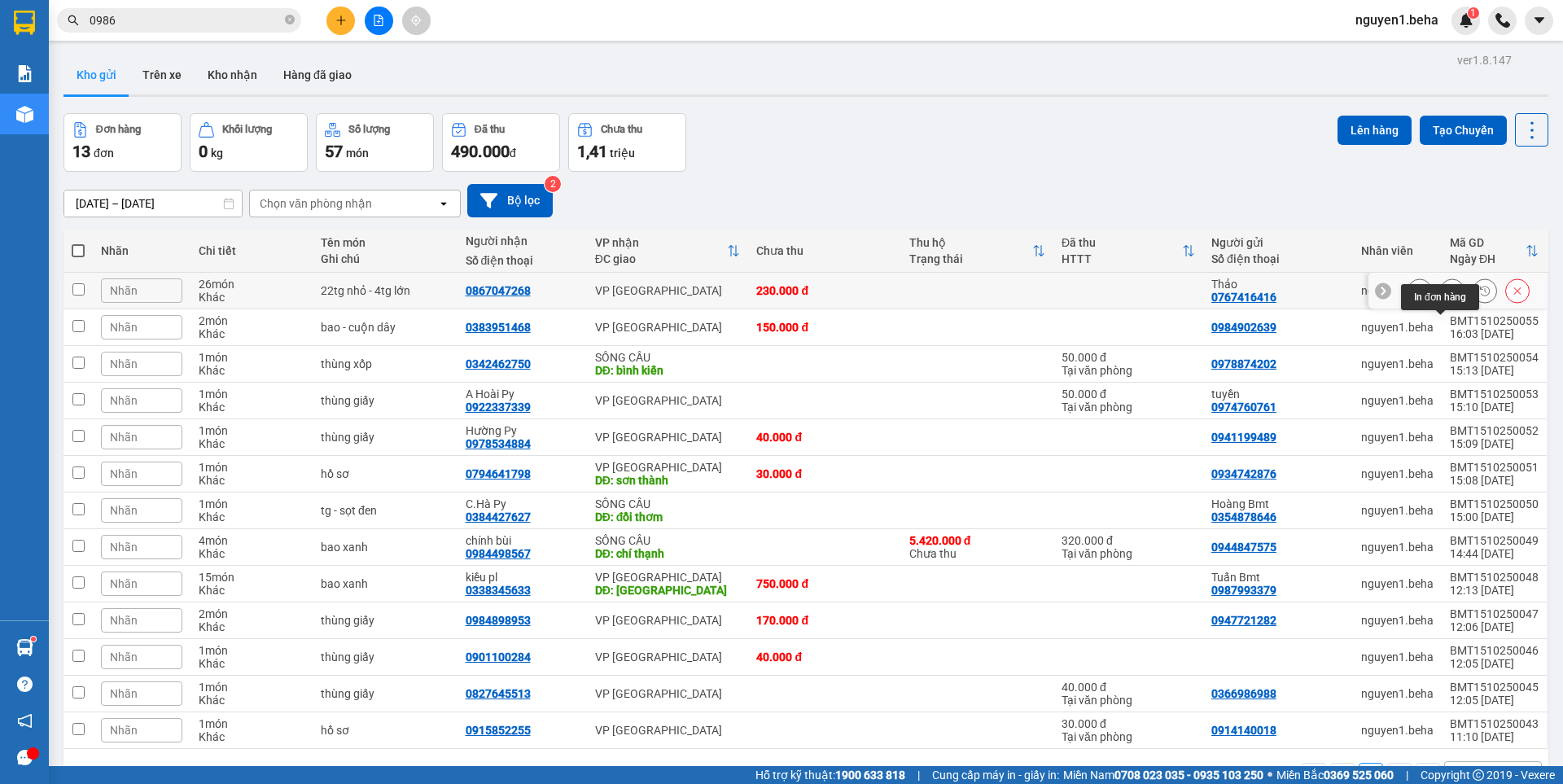
click at [1377, 290] on icon at bounding box center [1383, 290] width 12 height 12
click at [1523, 287] on div at bounding box center [1535, 290] width 25 height 36
click at [1535, 289] on icon at bounding box center [1537, 291] width 5 height 9
click at [1446, 295] on icon at bounding box center [1452, 290] width 12 height 12
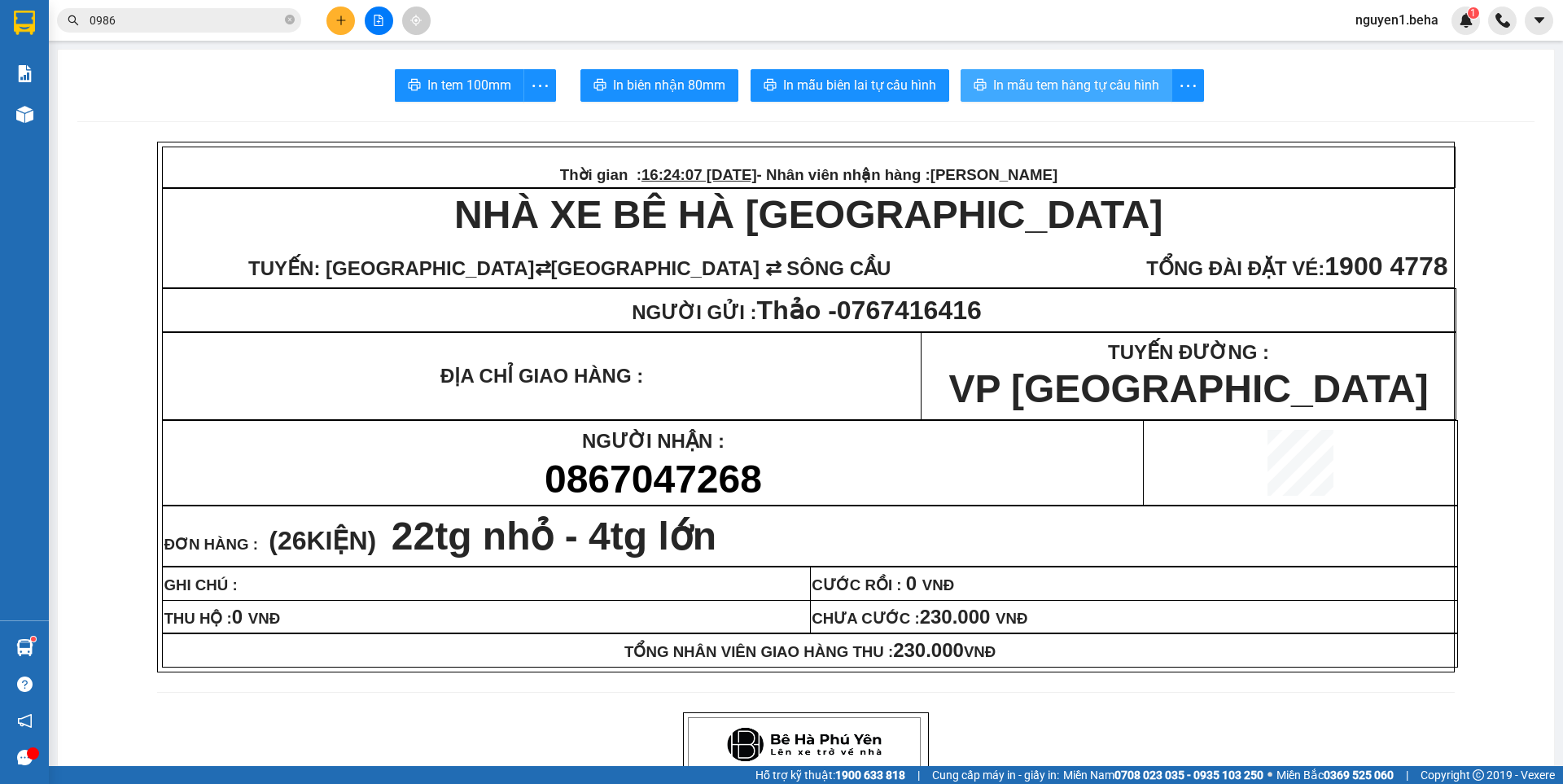
click at [1049, 89] on span "In mẫu tem hàng tự cấu hình" at bounding box center [1076, 85] width 166 height 20
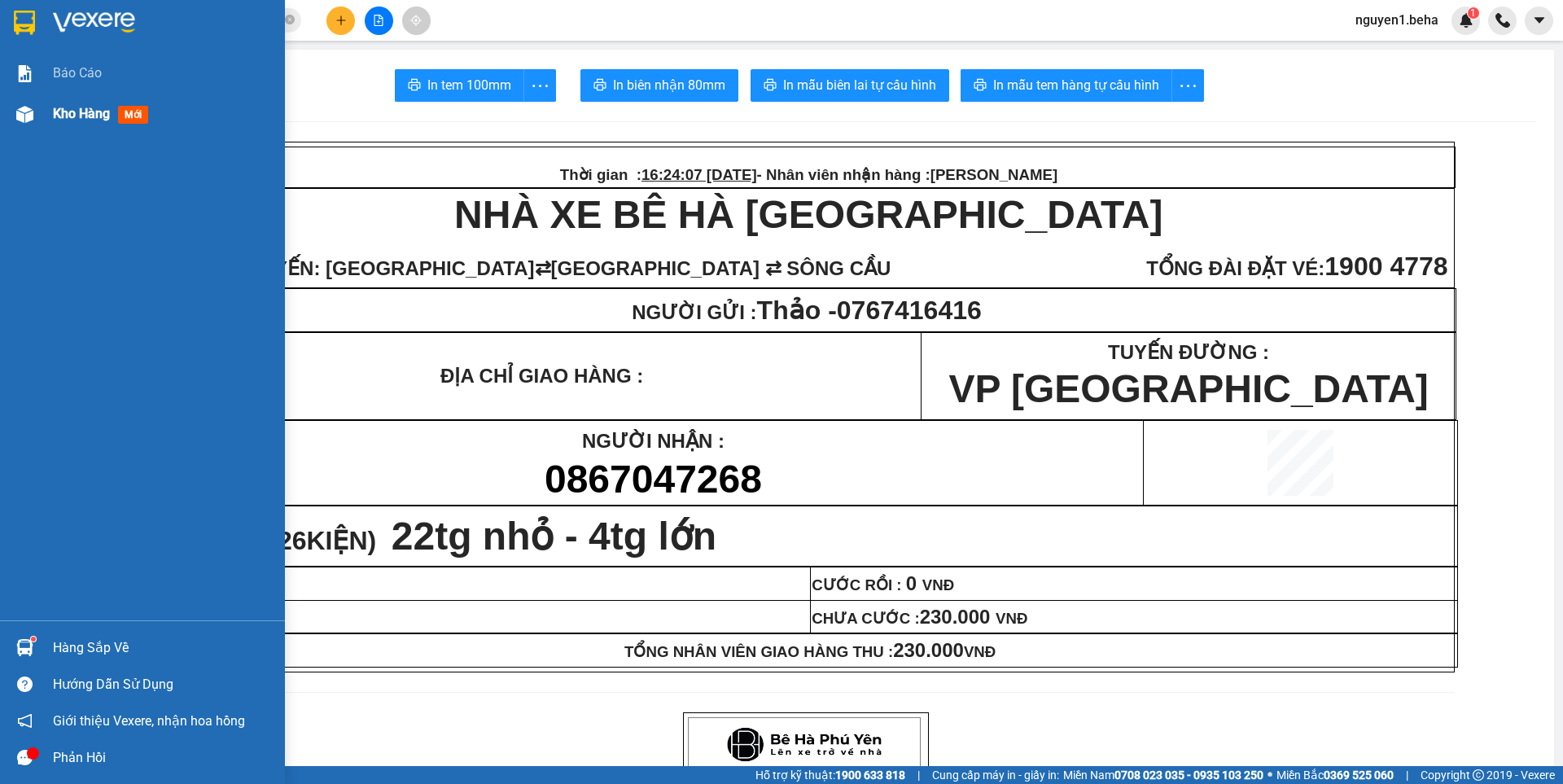
click at [20, 117] on img at bounding box center [25, 114] width 17 height 17
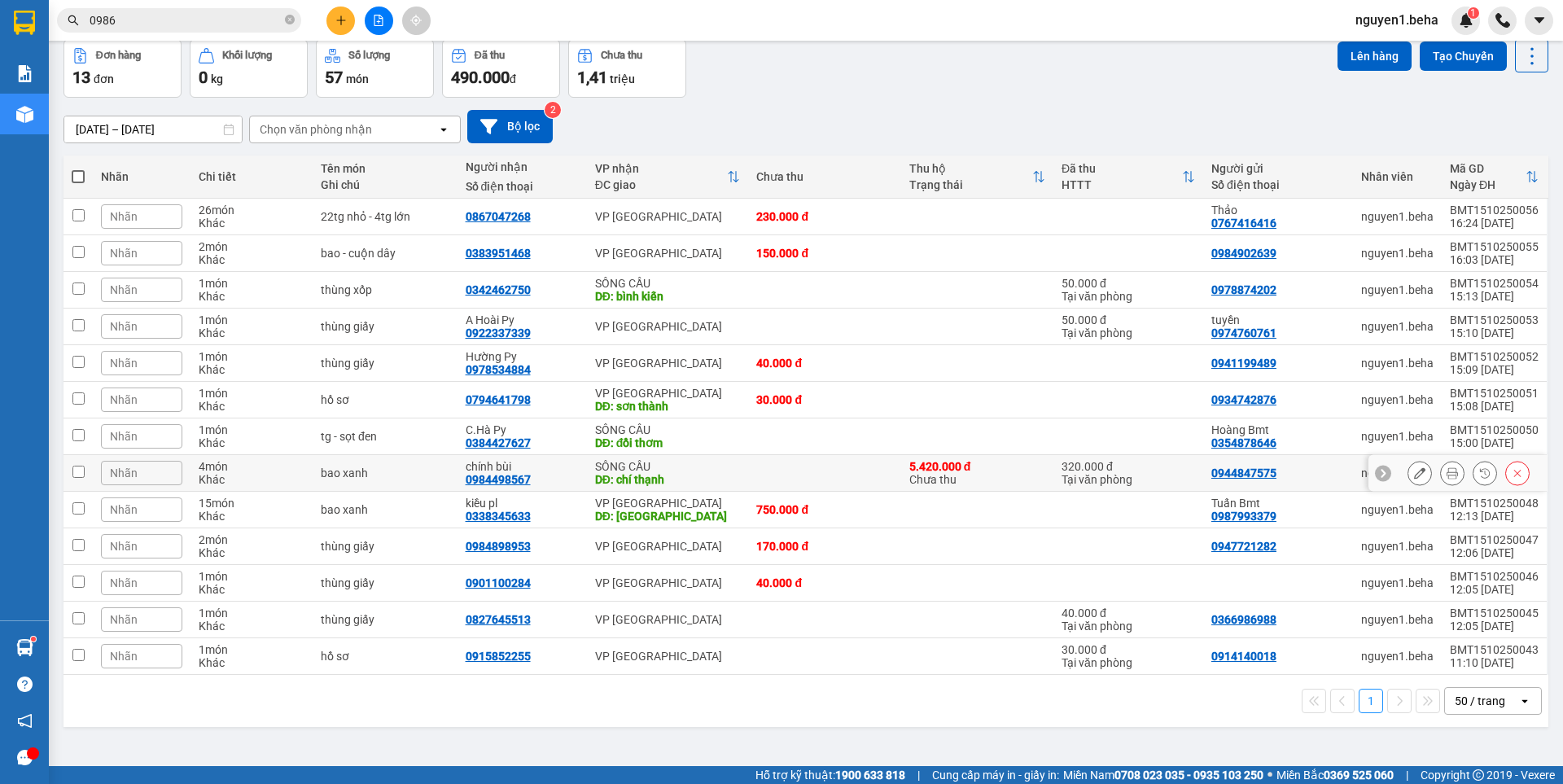
scroll to position [75, 0]
click at [1446, 478] on button at bounding box center [1452, 472] width 23 height 28
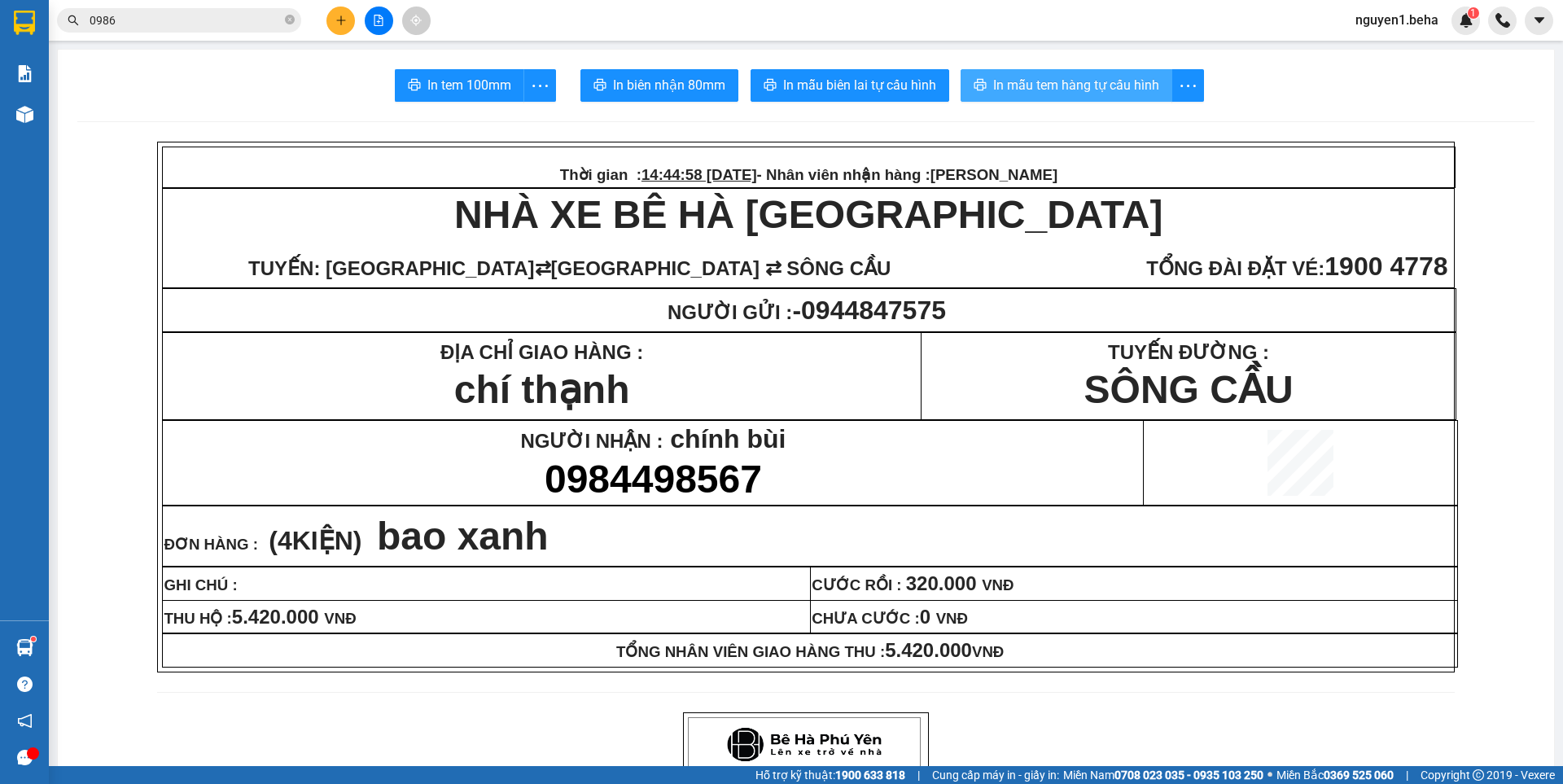
click at [997, 69] on button "In mẫu tem hàng tự cấu hình" at bounding box center [1067, 86] width 211 height 33
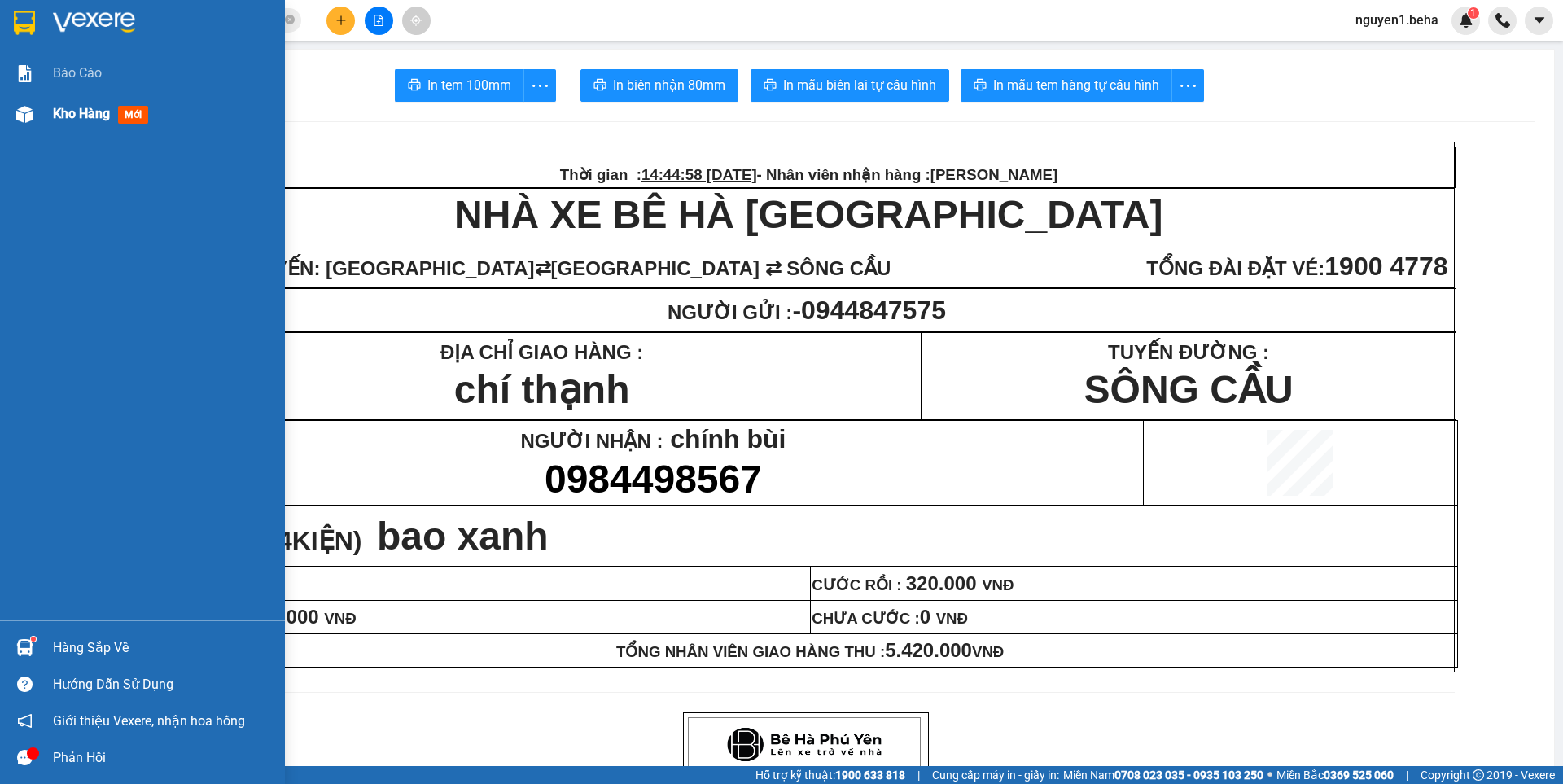
click at [21, 115] on img at bounding box center [25, 114] width 17 height 17
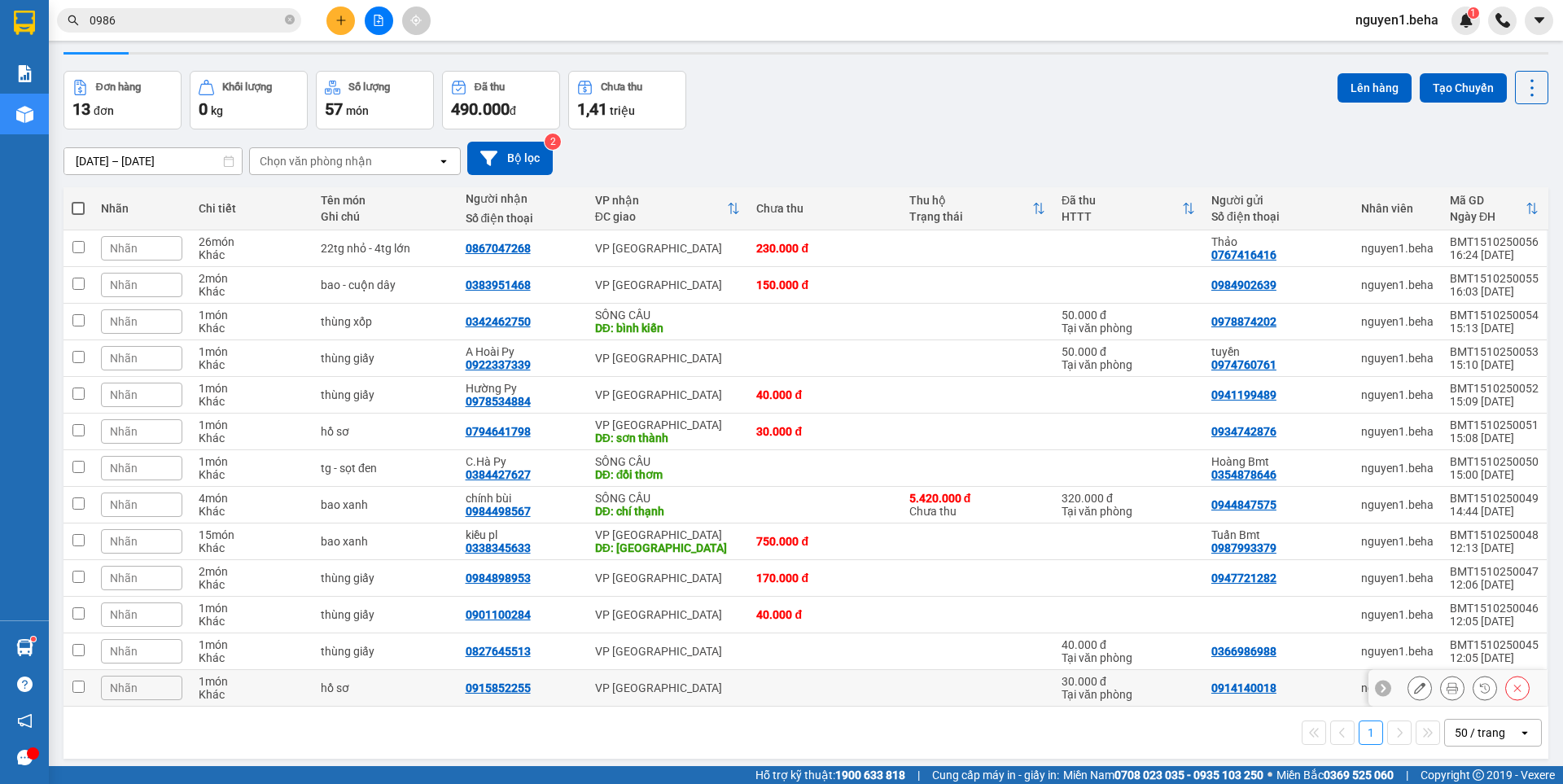
scroll to position [75, 0]
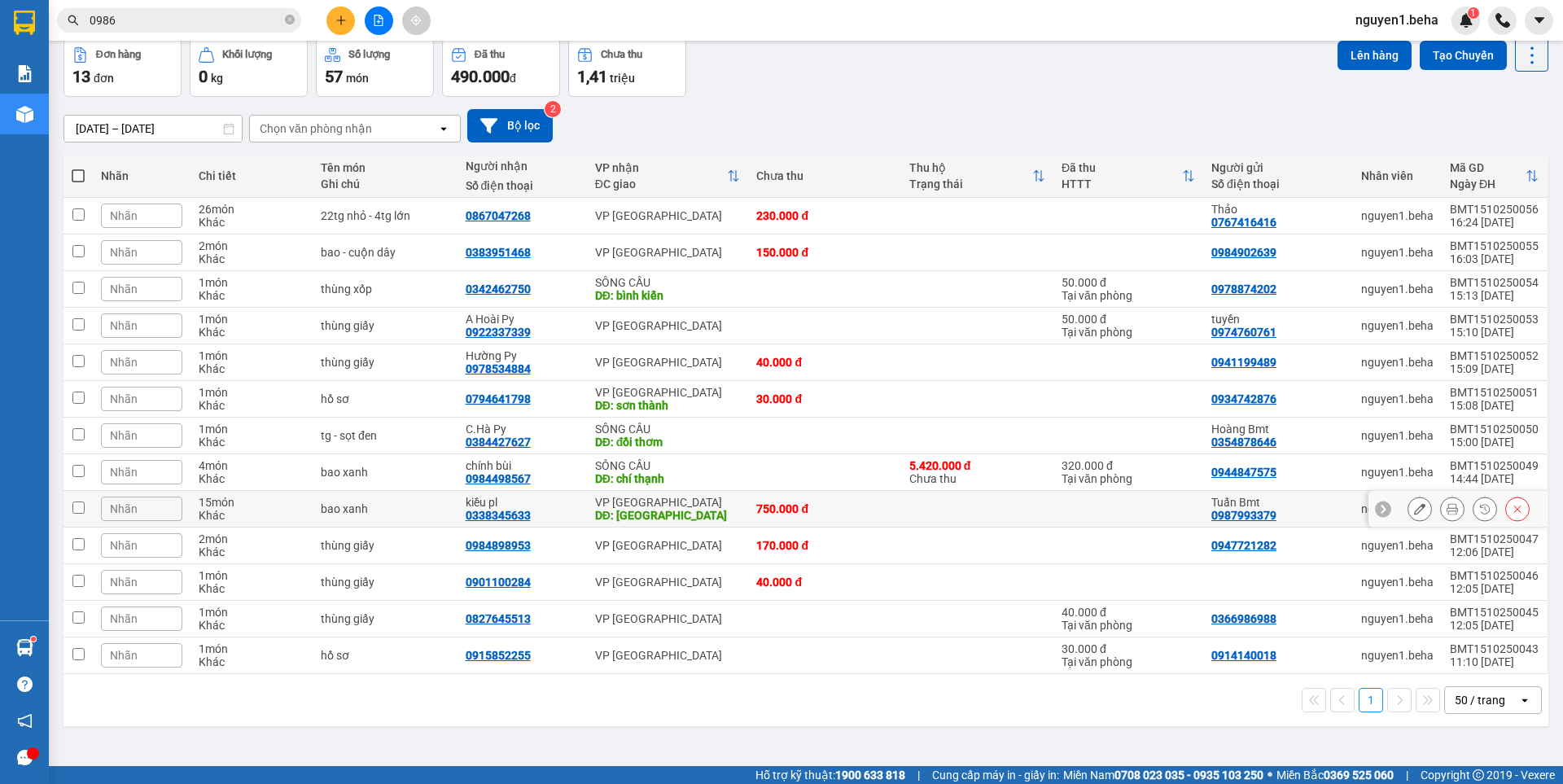
click at [1446, 506] on icon at bounding box center [1452, 508] width 12 height 12
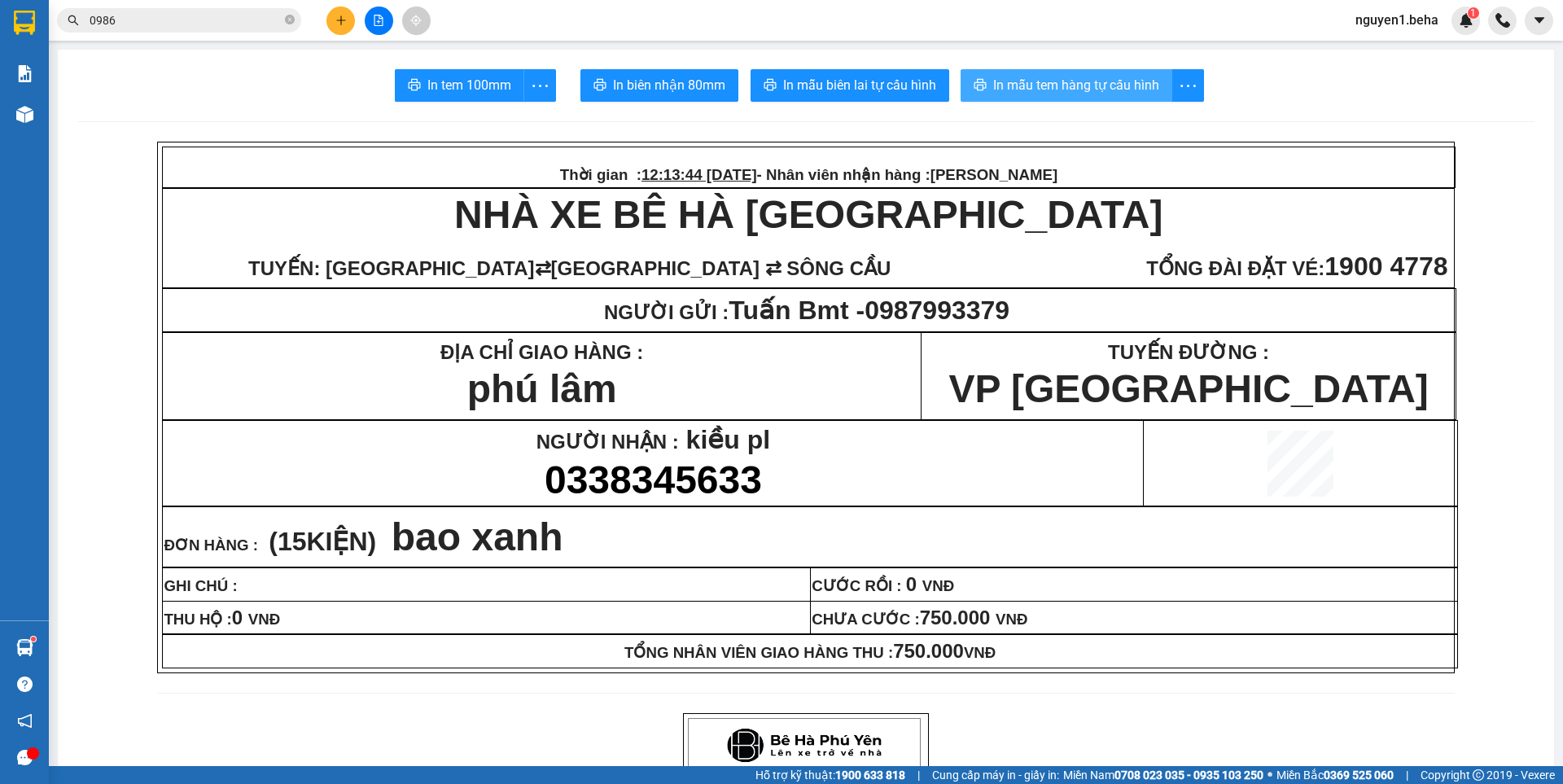
click at [1015, 87] on span "In mẫu tem hàng tự cấu hình" at bounding box center [1076, 85] width 166 height 20
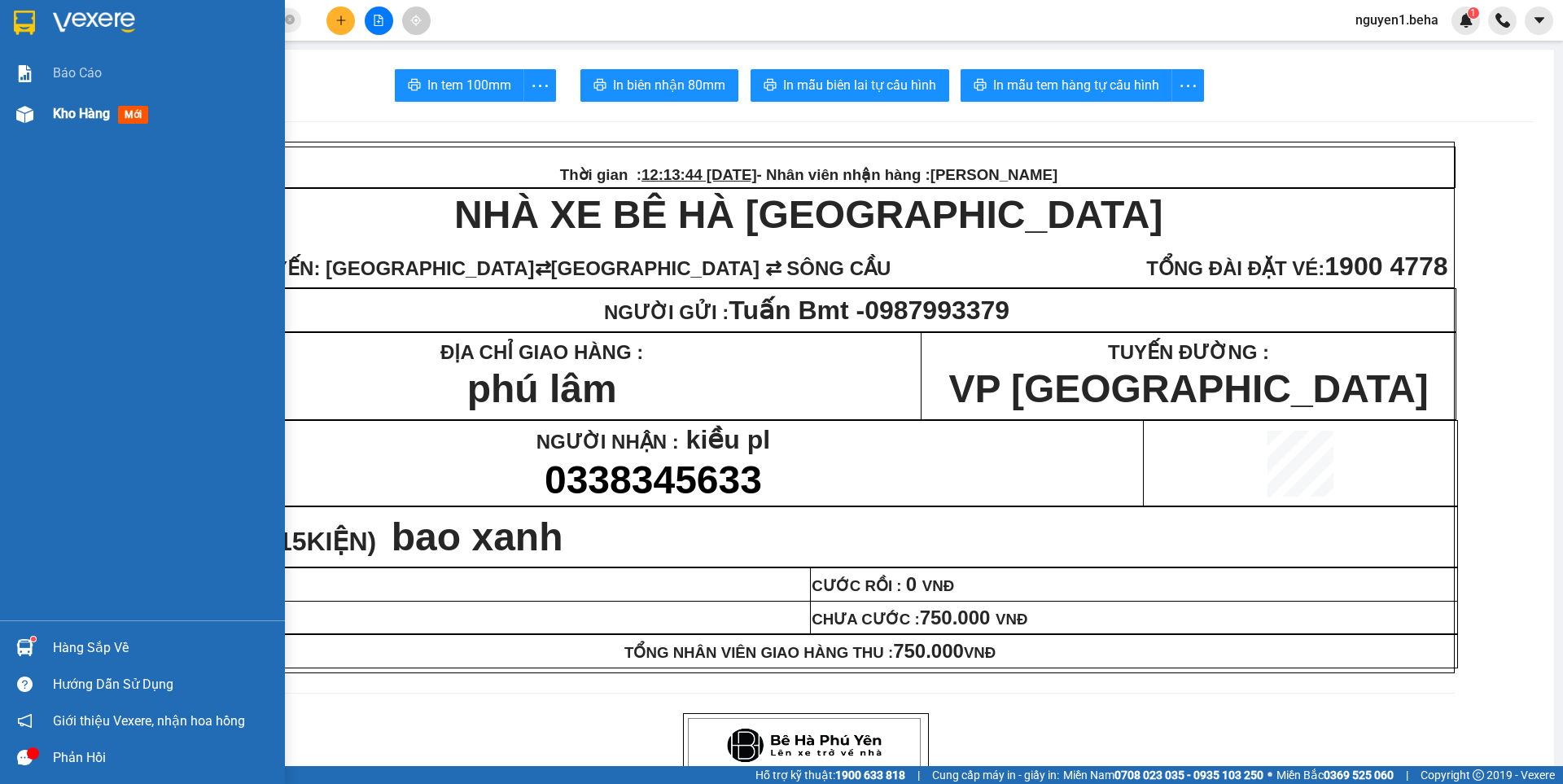
click at [100, 112] on span "Kho hàng" at bounding box center [81, 113] width 57 height 15
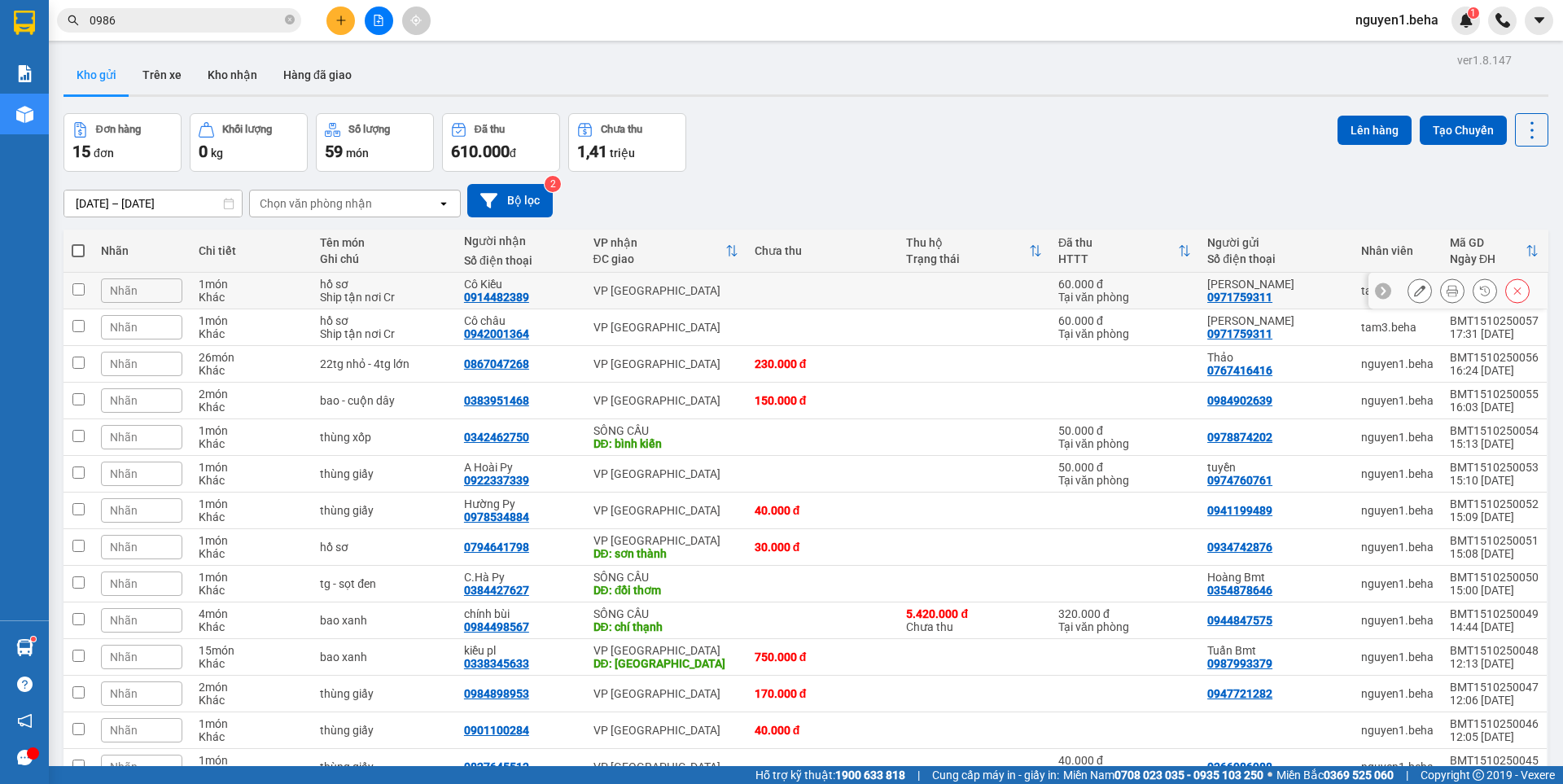
click at [1446, 294] on icon at bounding box center [1452, 290] width 12 height 12
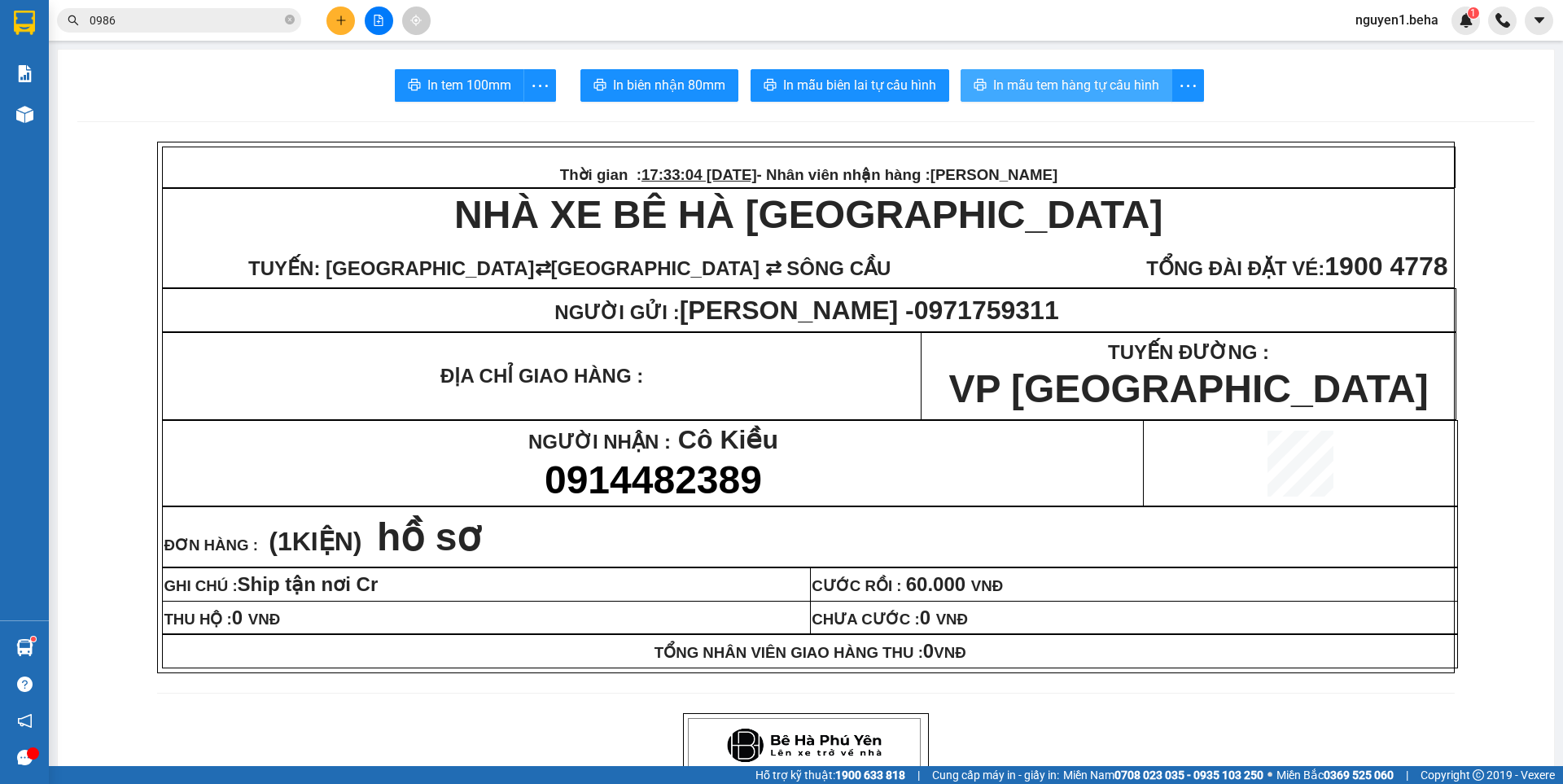
click at [1066, 84] on span "In mẫu tem hàng tự cấu hình" at bounding box center [1076, 85] width 166 height 20
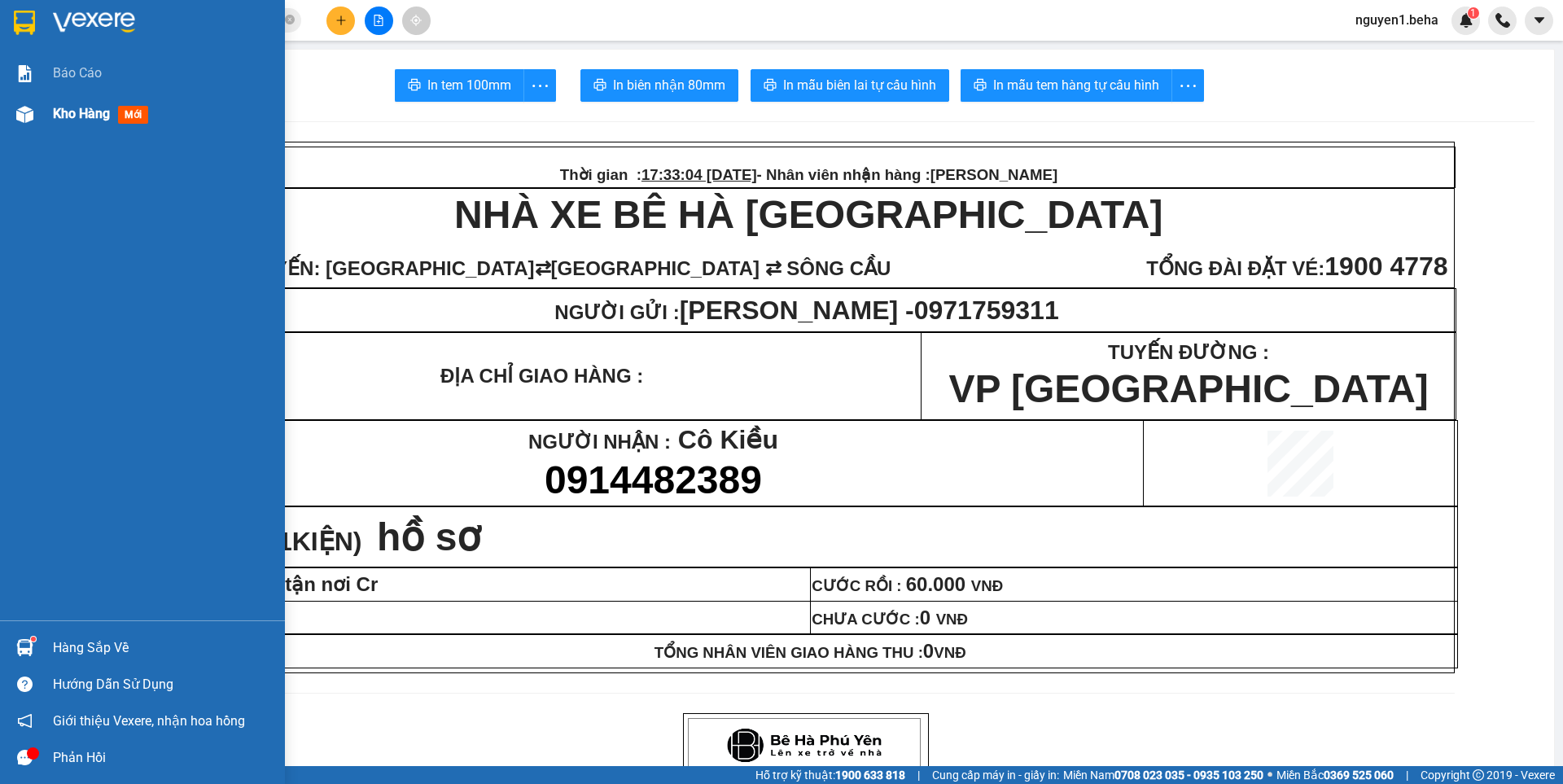
click at [82, 113] on span "Kho hàng" at bounding box center [81, 113] width 57 height 15
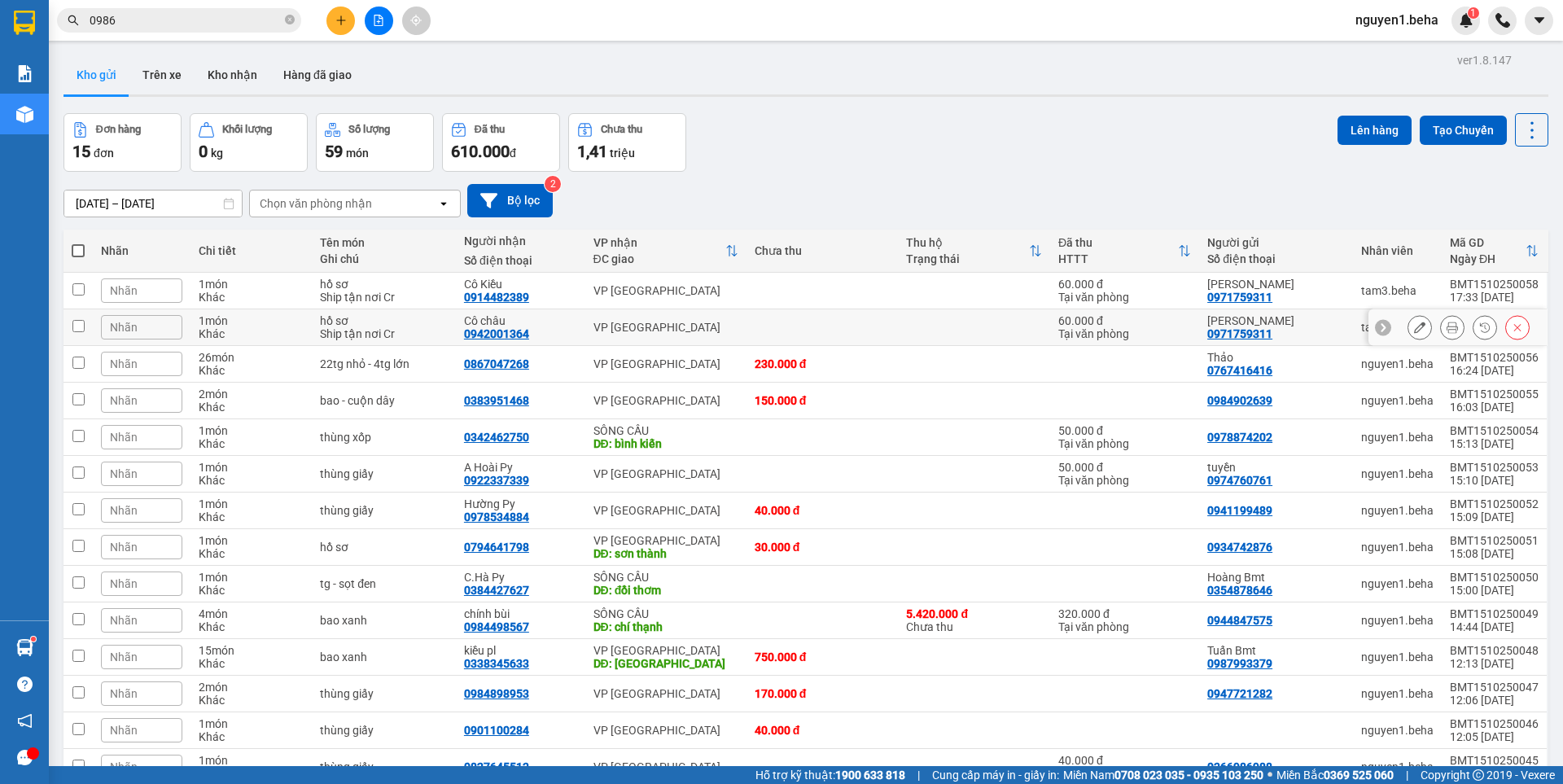
click at [1451, 328] on div at bounding box center [1452, 327] width 25 height 25
click at [1450, 329] on button at bounding box center [1452, 327] width 23 height 28
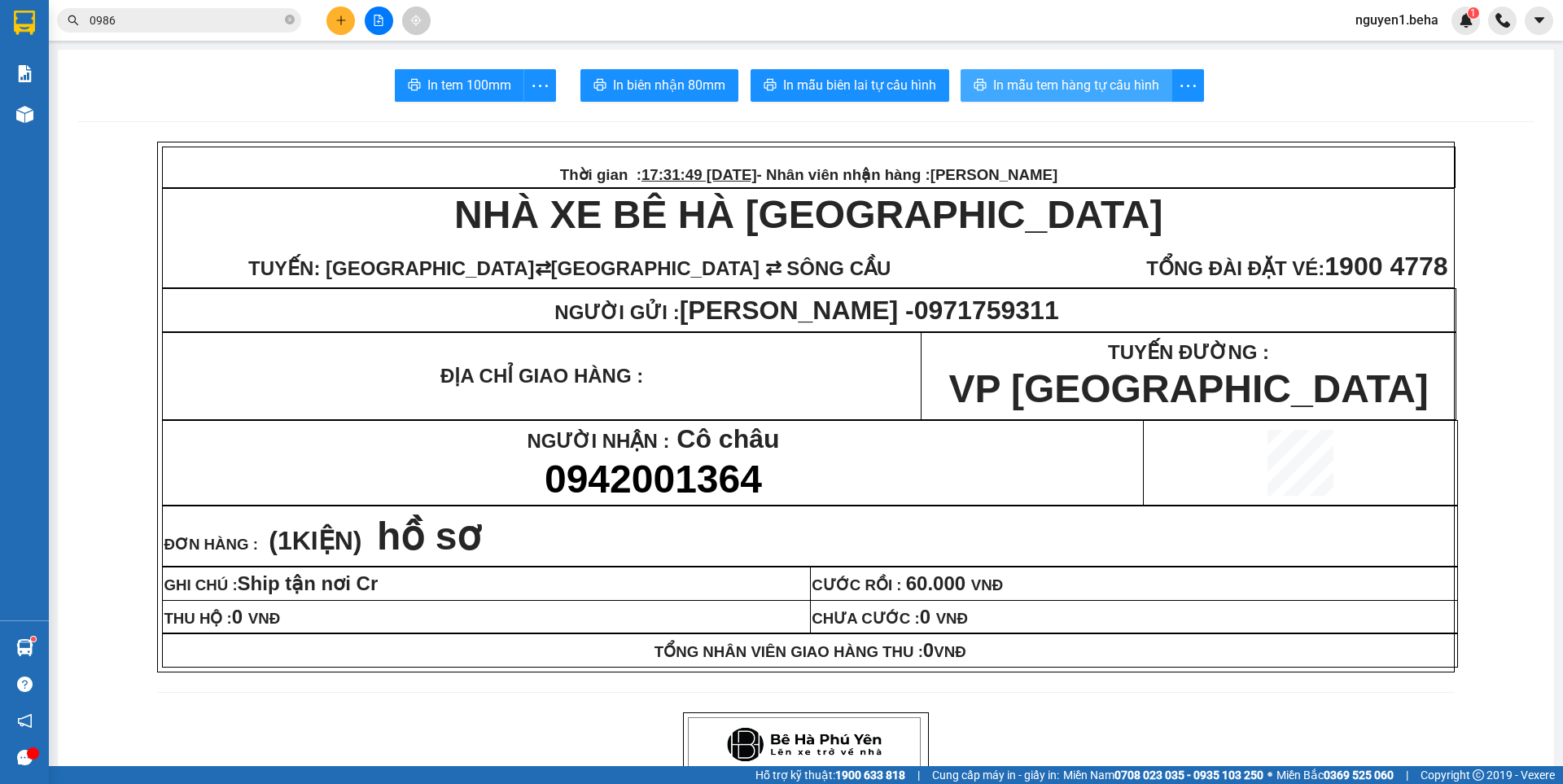
click at [1118, 99] on button "In mẫu tem hàng tự cấu hình" at bounding box center [1067, 86] width 211 height 33
